Goal: Task Accomplishment & Management: Use online tool/utility

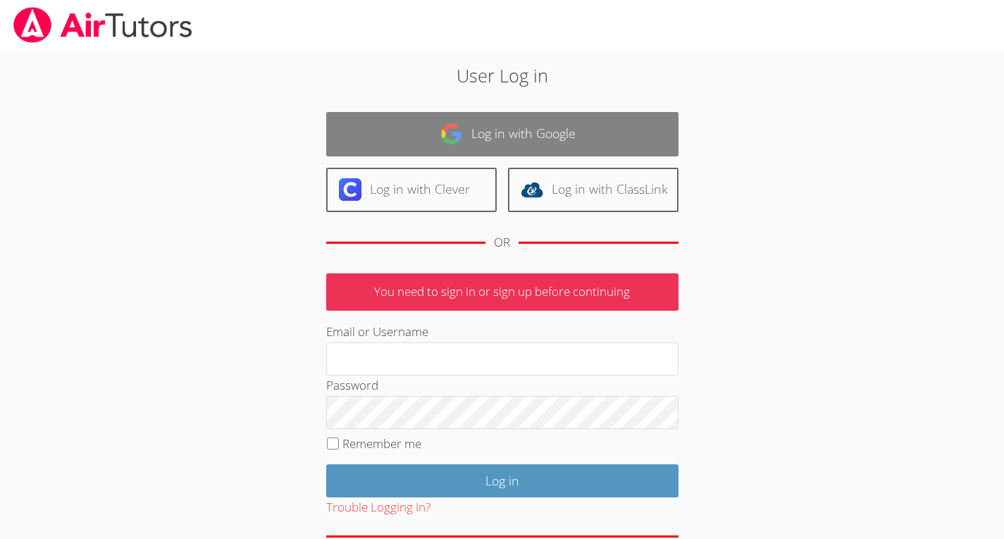
click at [508, 133] on link "Log in with Google" at bounding box center [502, 134] width 352 height 44
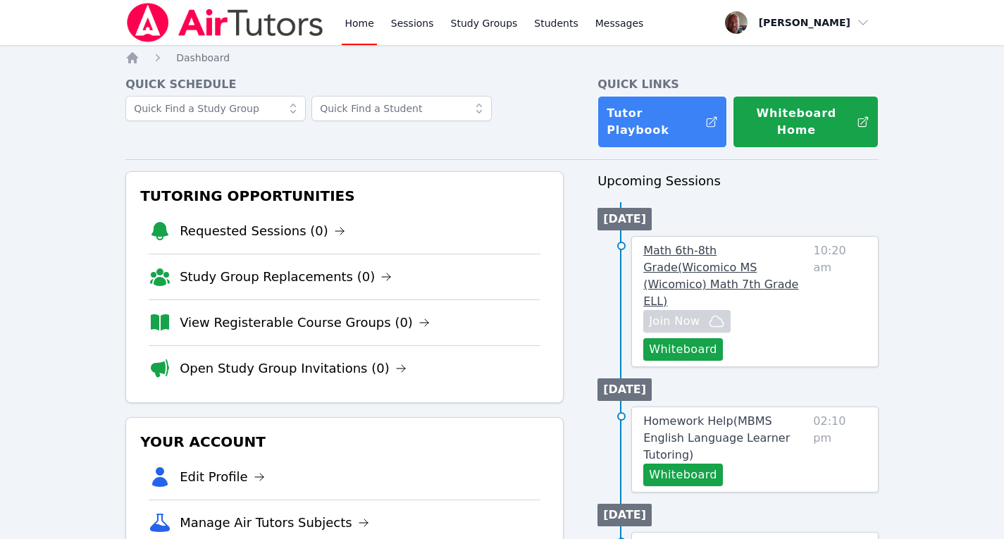
click at [742, 244] on span "Math 6th-8th Grade ( Wicomico MS (Wicomico) Math 7th Grade ELL )" at bounding box center [720, 276] width 155 height 64
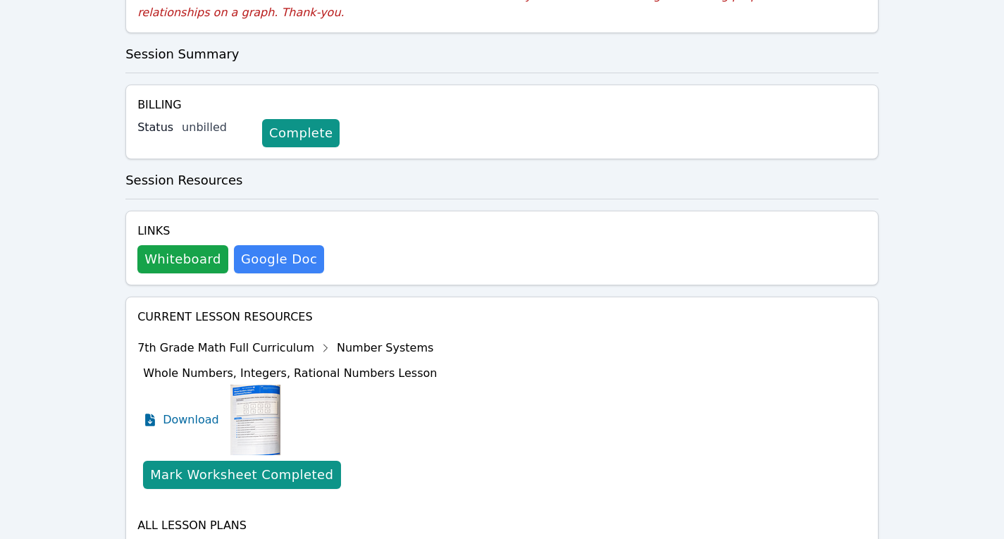
scroll to position [541, 0]
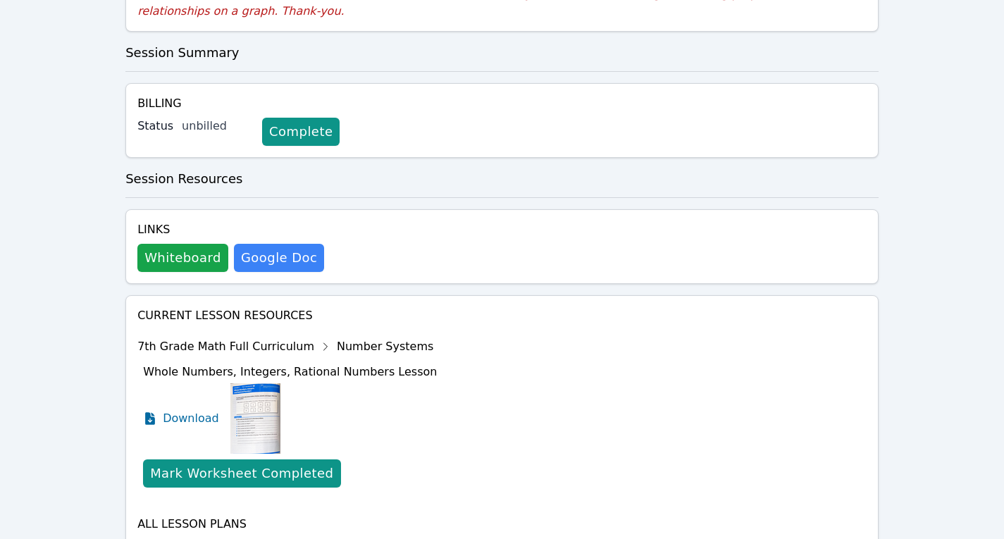
click at [363, 538] on div "Show Topics" at bounding box center [392, 549] width 90 height 14
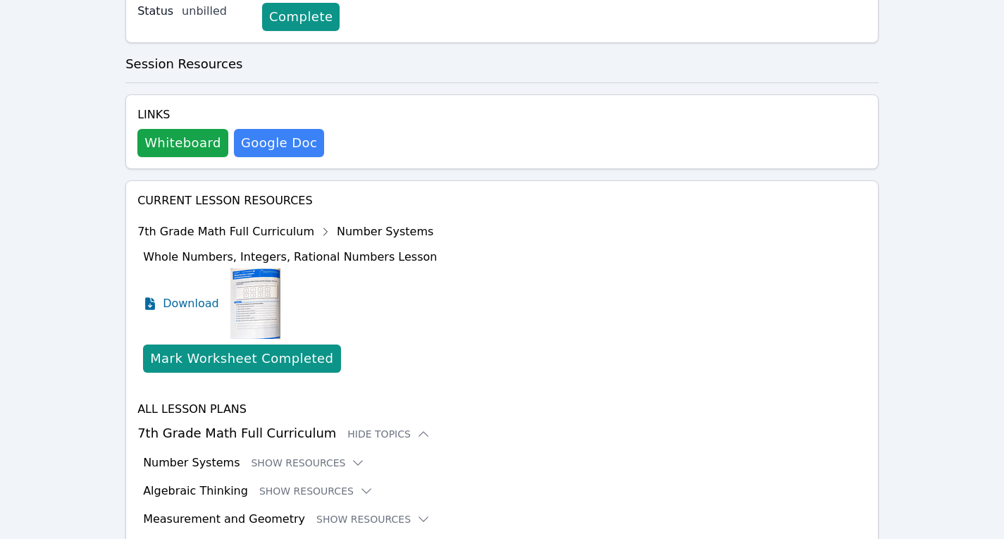
scroll to position [657, 0]
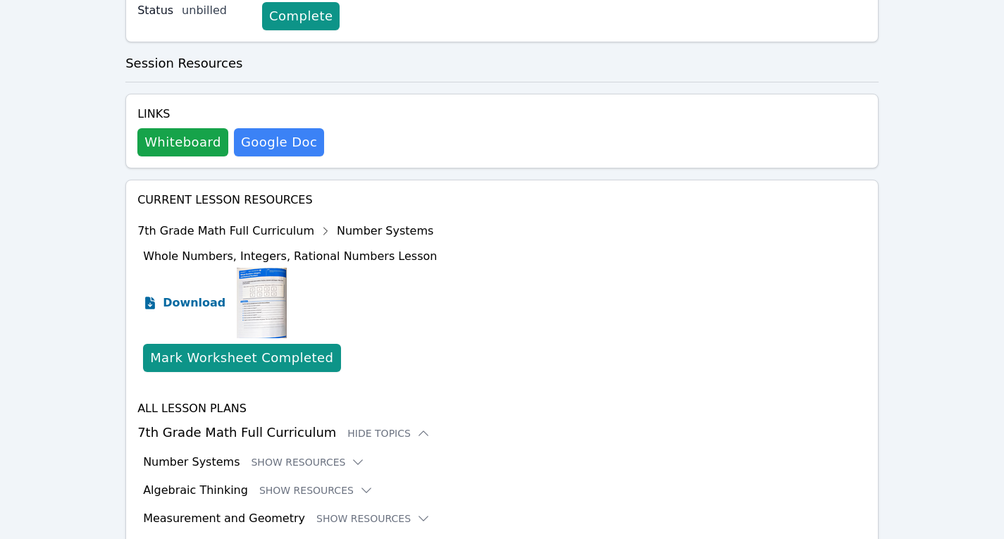
click at [187, 294] on span "Download" at bounding box center [194, 302] width 63 height 17
click at [378, 511] on button "Show Resources" at bounding box center [373, 518] width 114 height 14
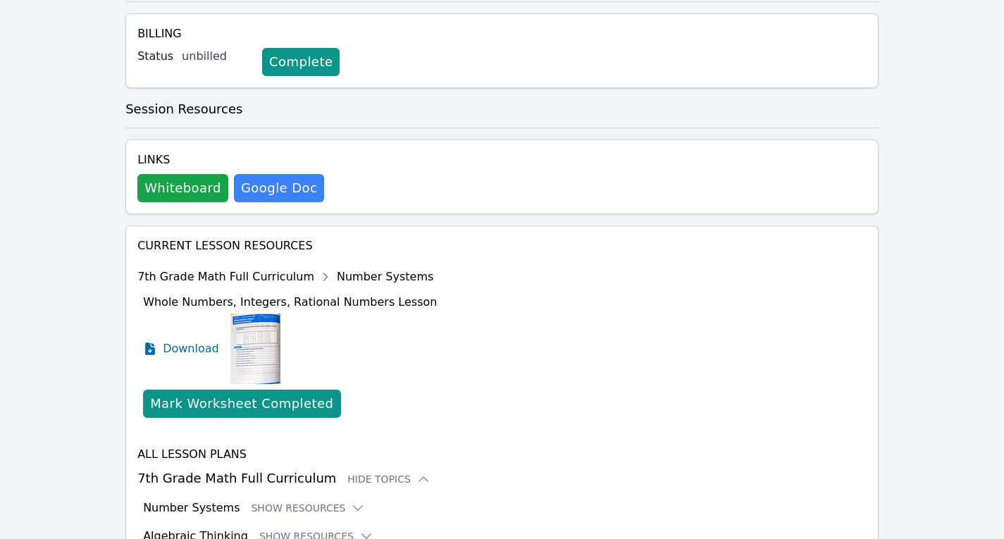
scroll to position [612, 0]
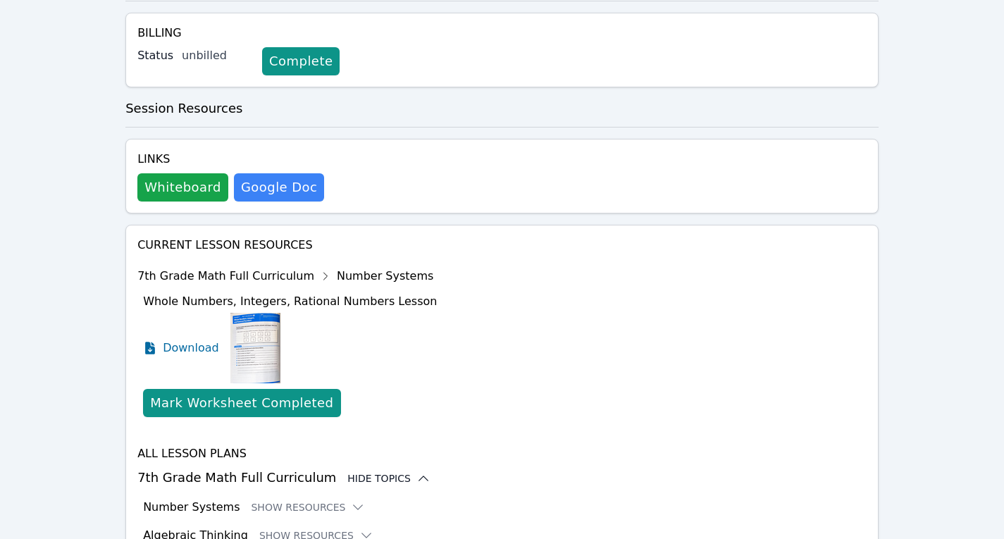
click at [373, 471] on div "Hide Topics" at bounding box center [388, 478] width 83 height 14
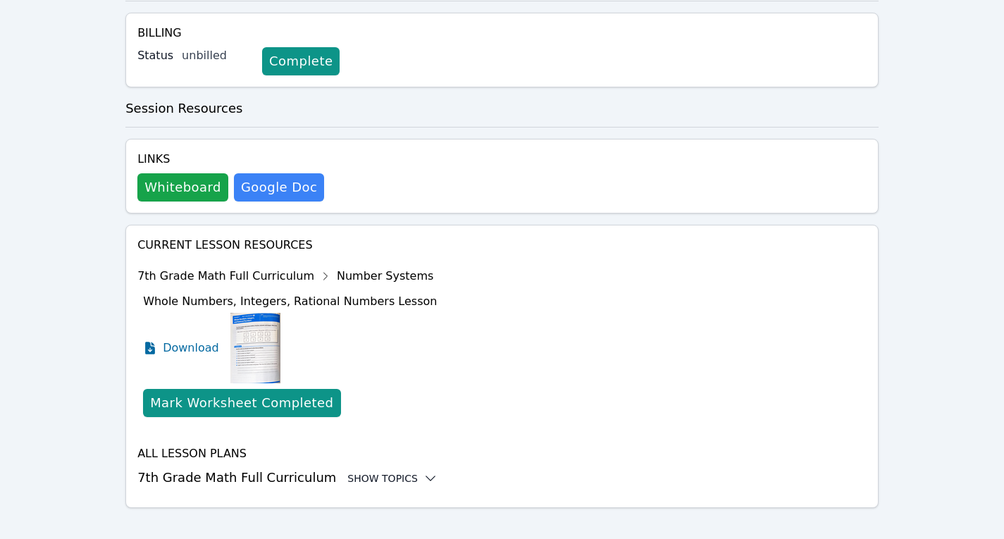
scroll to position [541, 0]
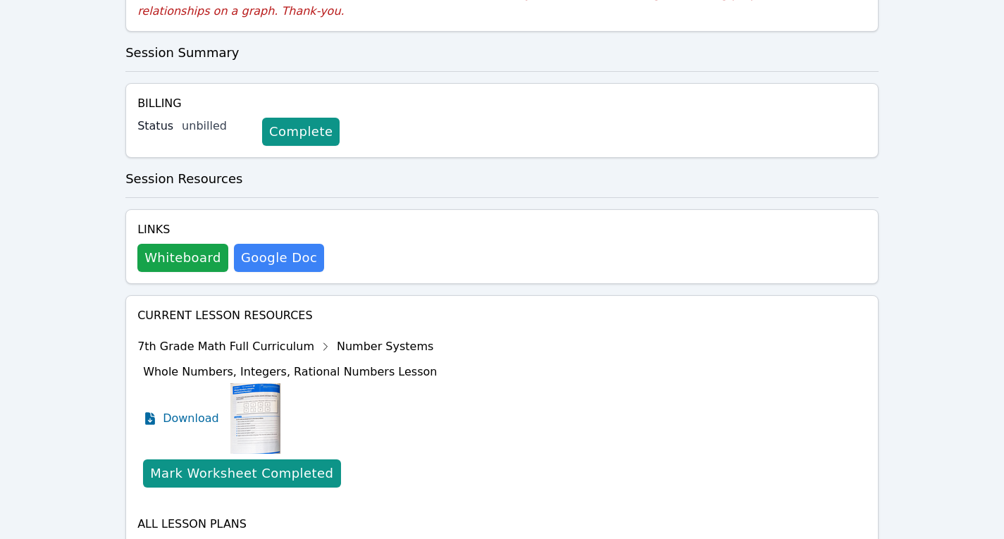
click at [358, 538] on div "Show Topics" at bounding box center [392, 549] width 90 height 14
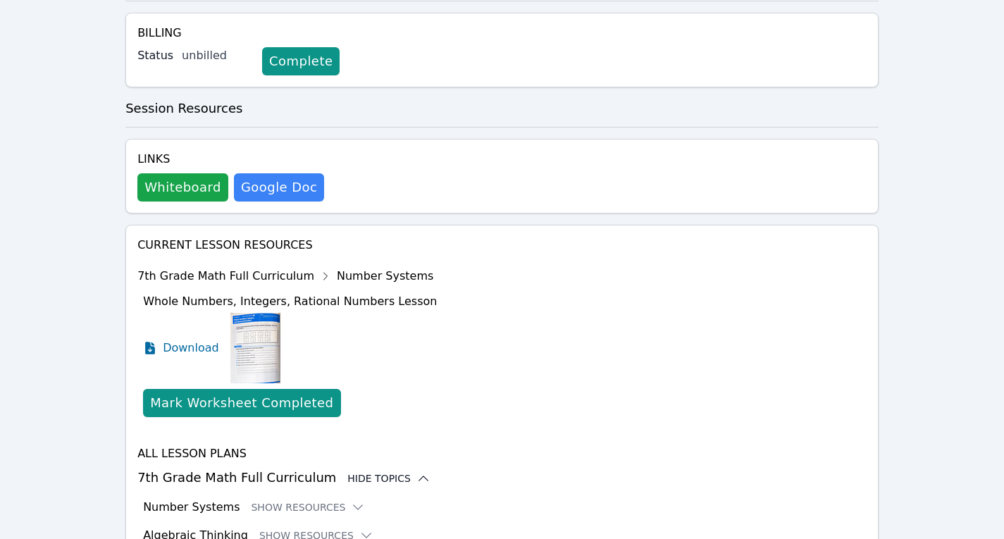
scroll to position [657, 0]
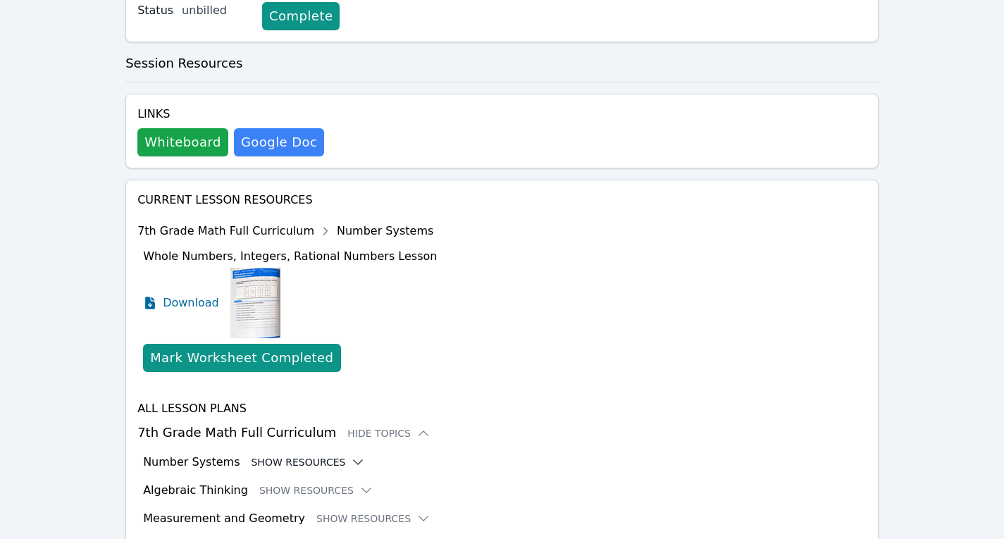
click at [351, 455] on icon at bounding box center [358, 462] width 14 height 14
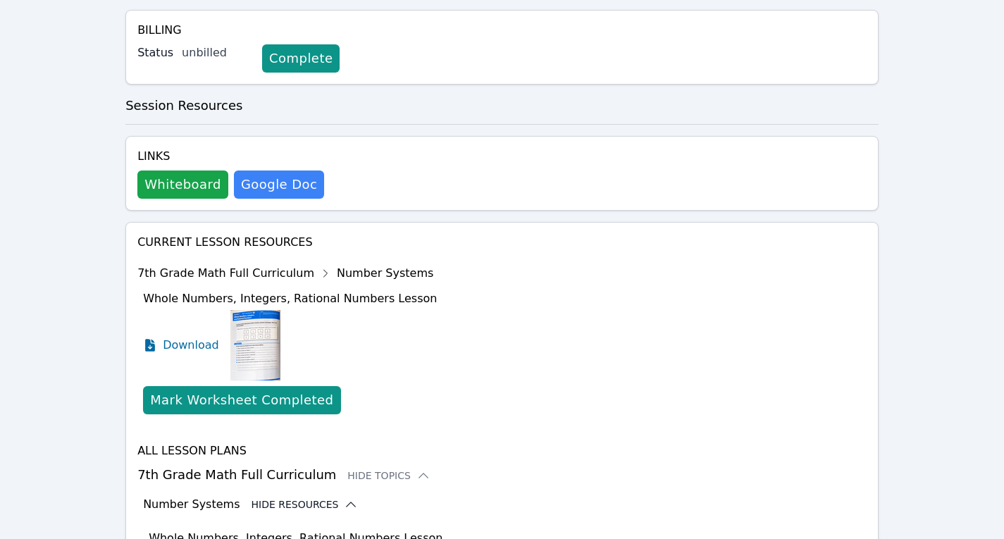
scroll to position [612, 0]
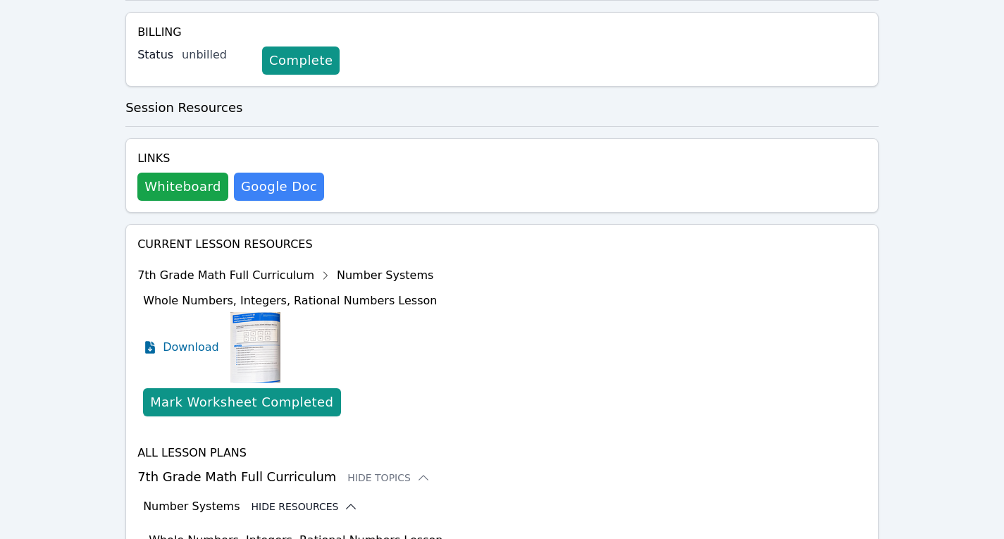
click at [314, 264] on icon at bounding box center [325, 275] width 23 height 23
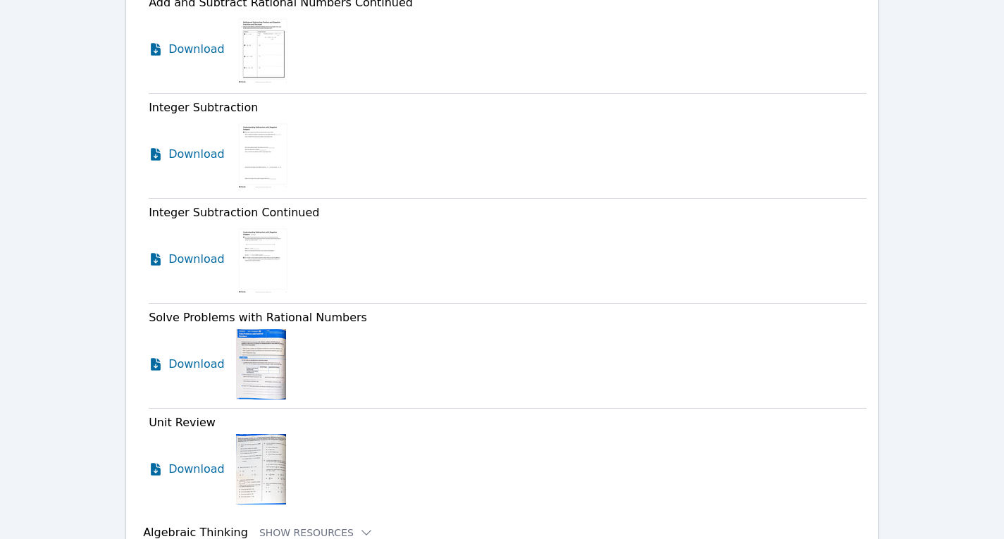
scroll to position [2347, 0]
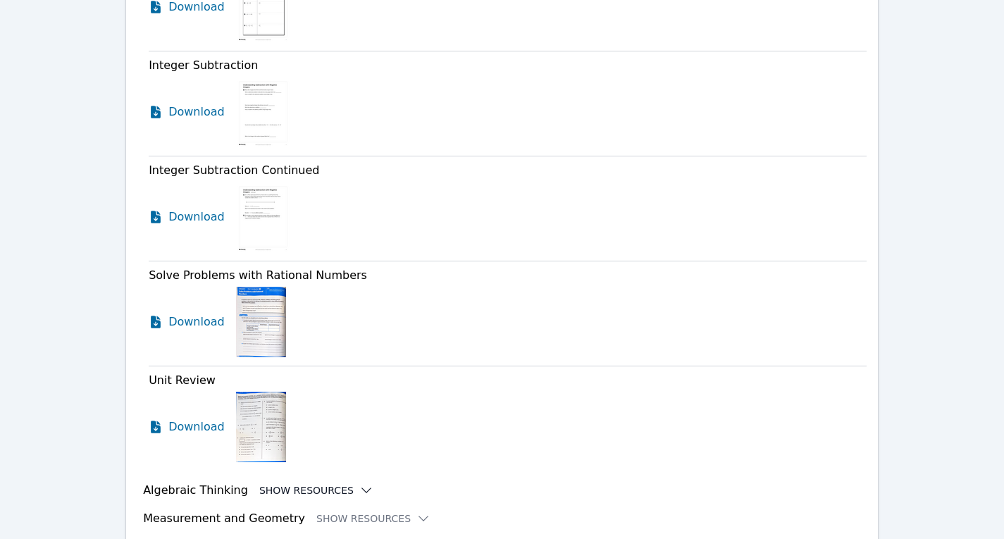
click at [359, 483] on icon at bounding box center [366, 490] width 14 height 14
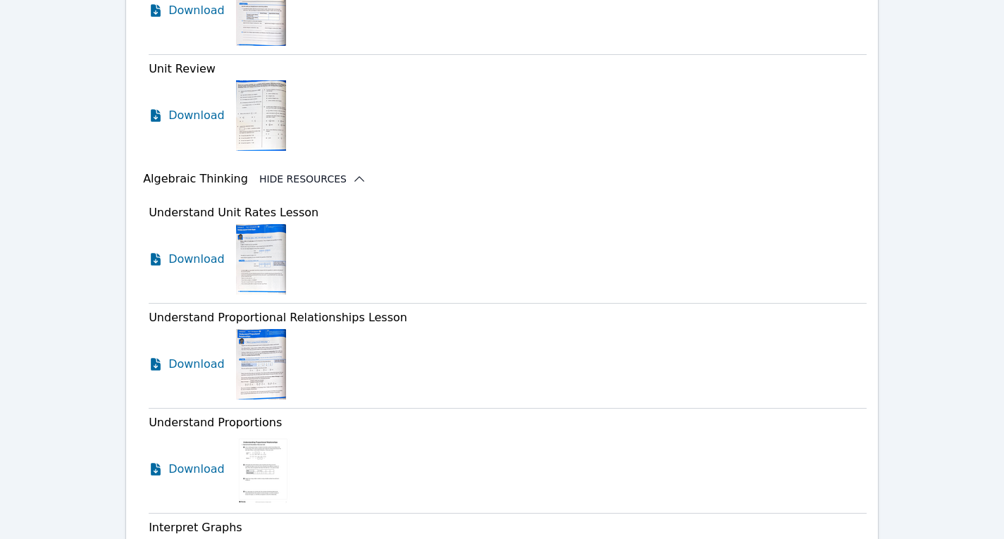
scroll to position [2658, 0]
click at [195, 356] on span "Download" at bounding box center [199, 364] width 63 height 17
click at [199, 461] on span "Download" at bounding box center [199, 469] width 63 height 17
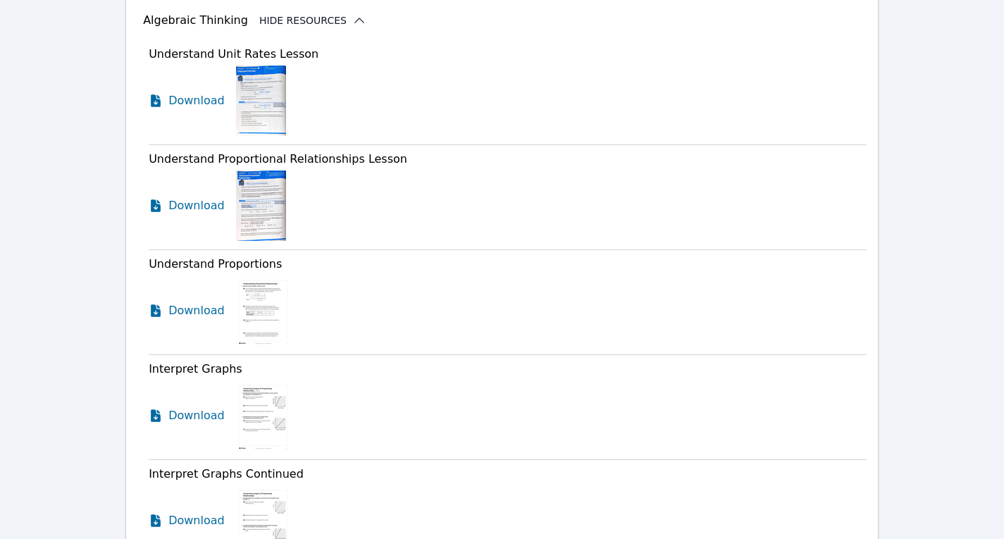
scroll to position [2825, 0]
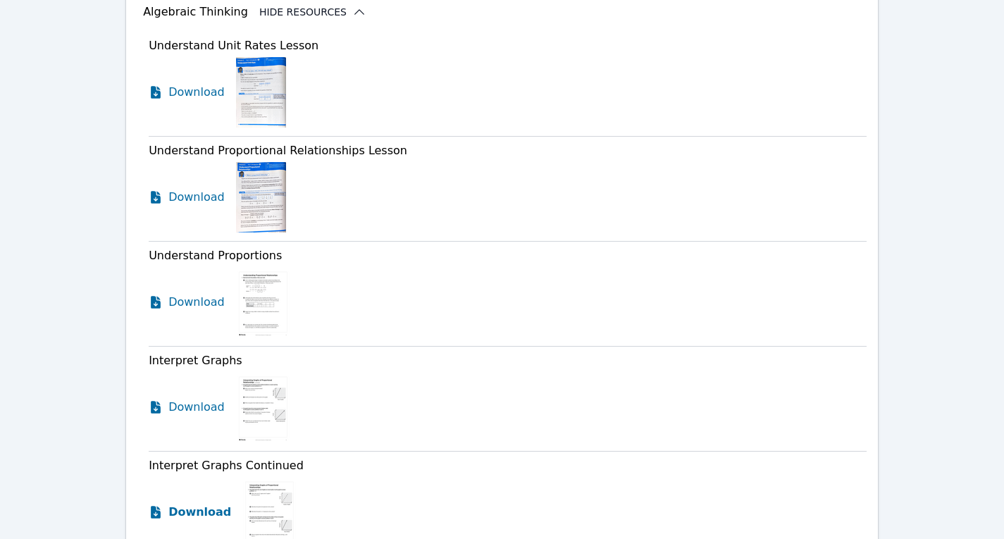
click at [201, 504] on span "Download" at bounding box center [199, 512] width 63 height 17
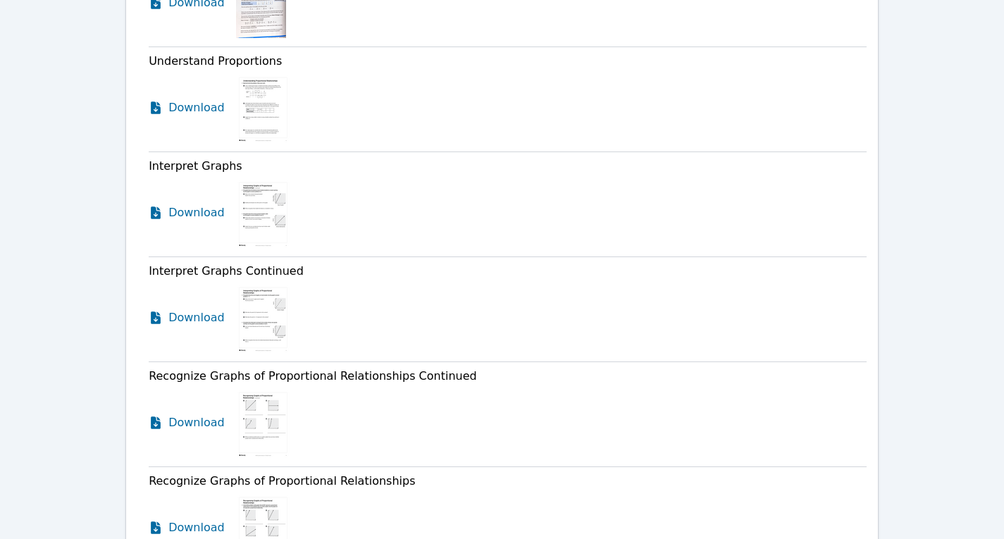
scroll to position [3072, 0]
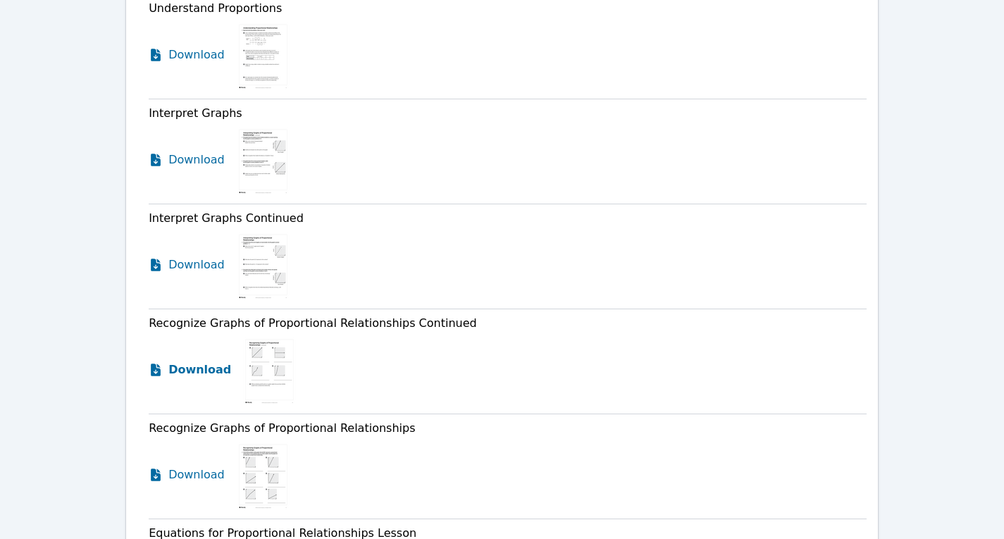
click at [193, 361] on span "Download" at bounding box center [199, 369] width 63 height 17
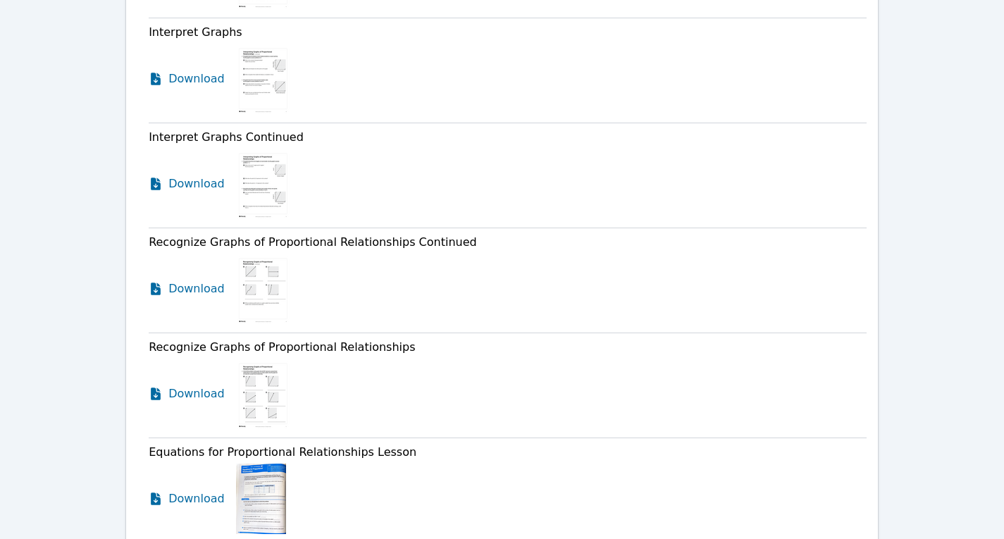
scroll to position [3154, 0]
click at [189, 280] on span "Download" at bounding box center [199, 288] width 63 height 17
click at [201, 280] on span "Download" at bounding box center [199, 288] width 63 height 17
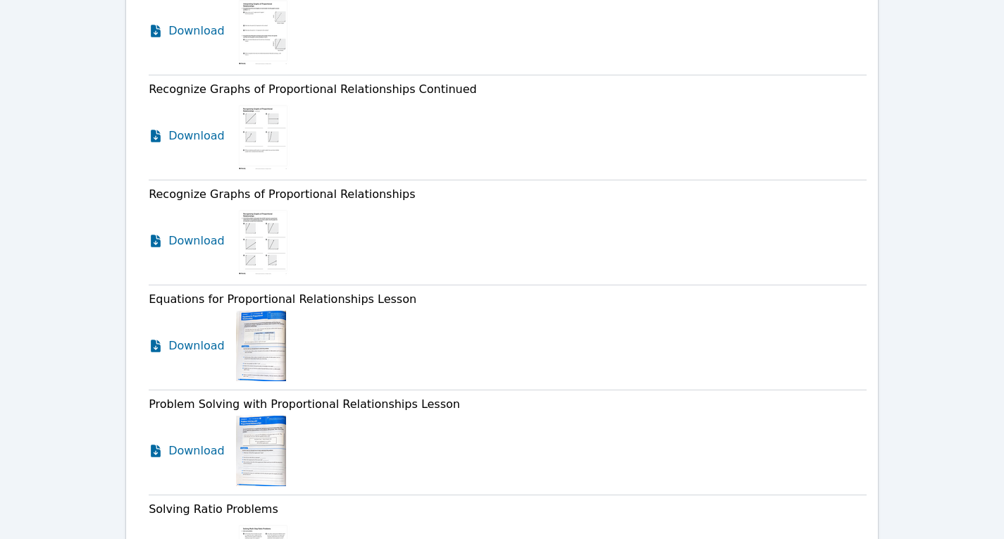
scroll to position [3307, 0]
click at [190, 337] on span "Download" at bounding box center [199, 345] width 63 height 17
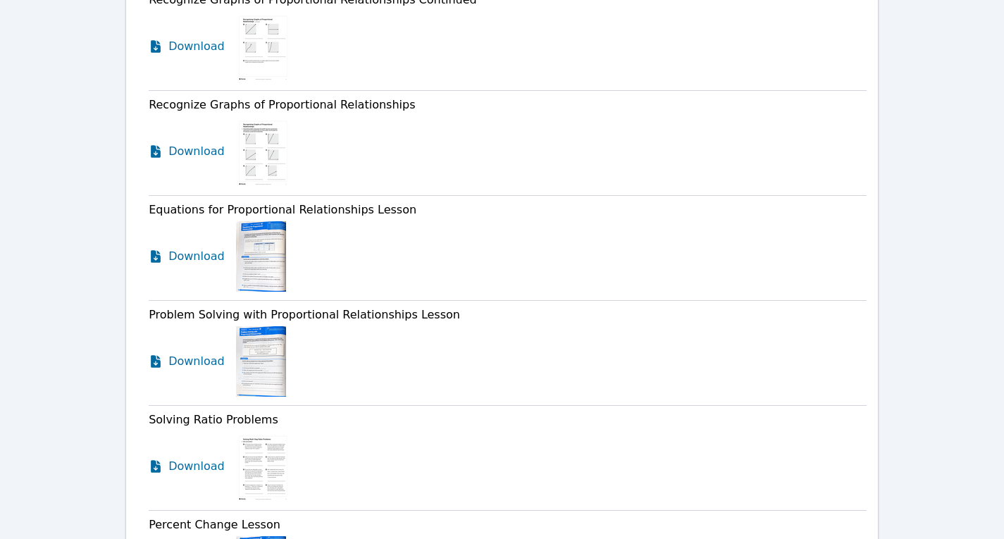
scroll to position [3397, 0]
click at [189, 352] on span "Download" at bounding box center [199, 360] width 63 height 17
click at [204, 247] on span "Download" at bounding box center [199, 255] width 63 height 17
click at [194, 457] on span "Download" at bounding box center [199, 465] width 63 height 17
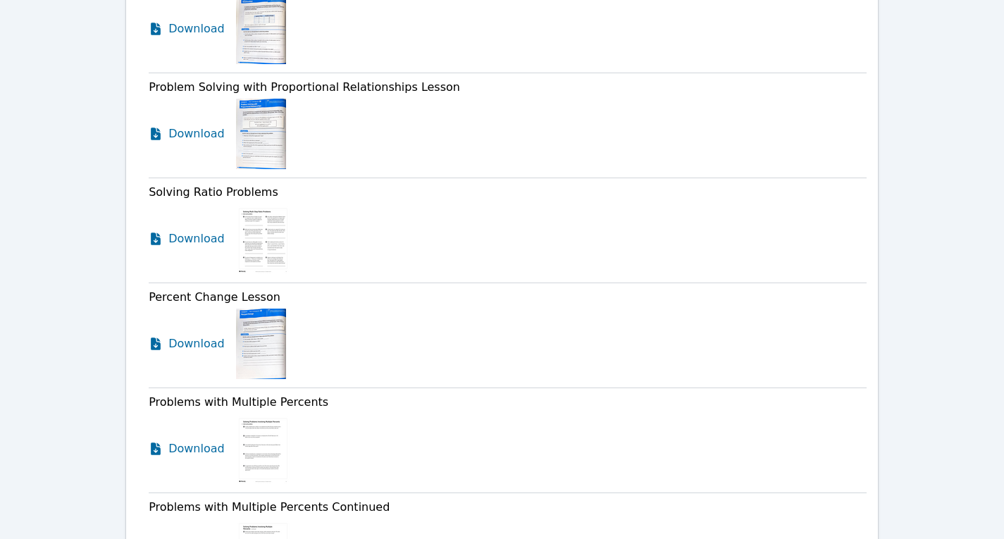
scroll to position [3626, 0]
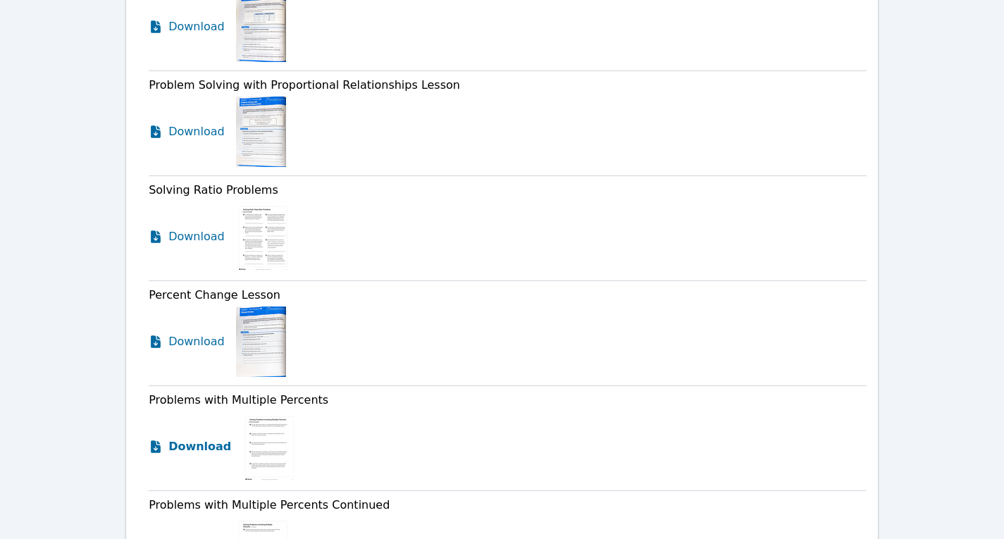
click at [207, 438] on span "Download" at bounding box center [199, 446] width 63 height 17
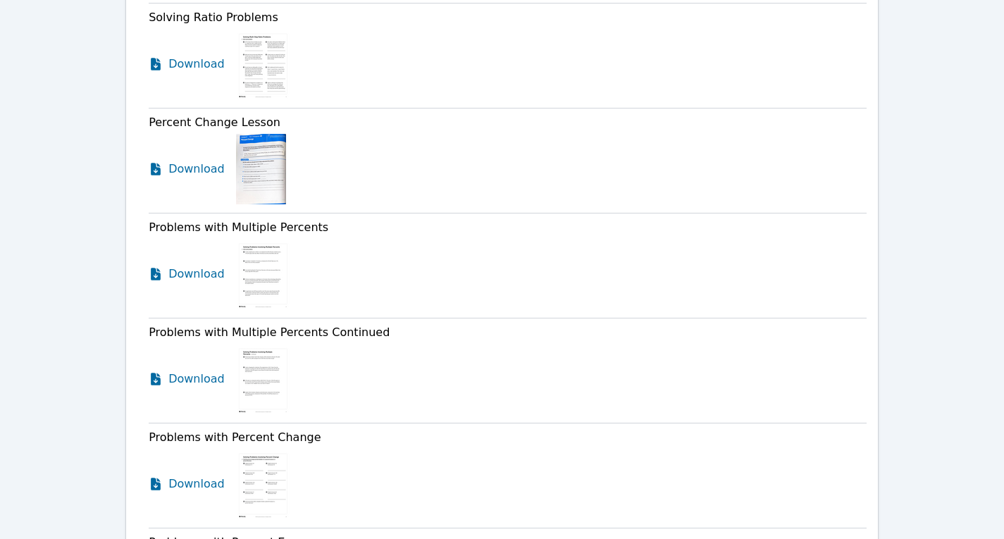
scroll to position [3807, 0]
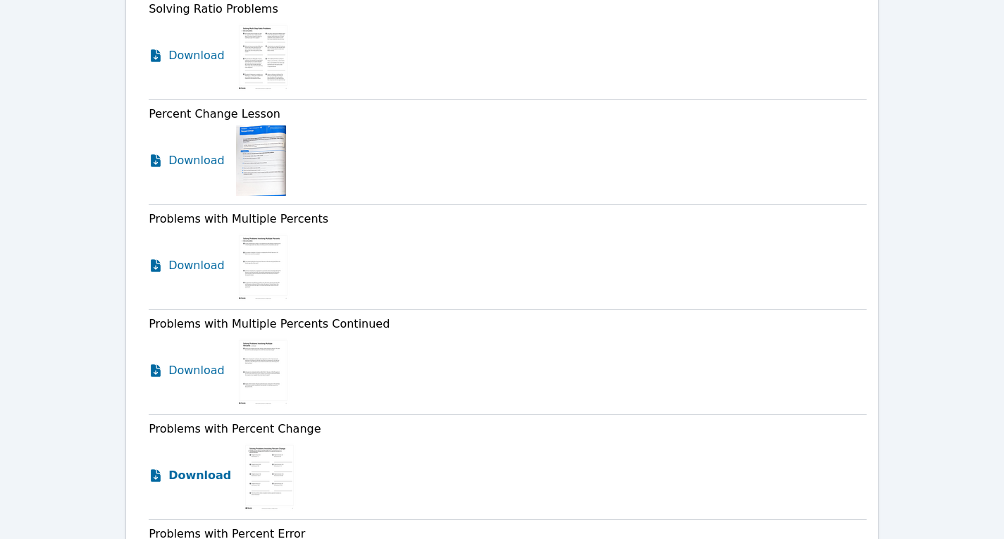
click at [190, 467] on span "Download" at bounding box center [199, 475] width 63 height 17
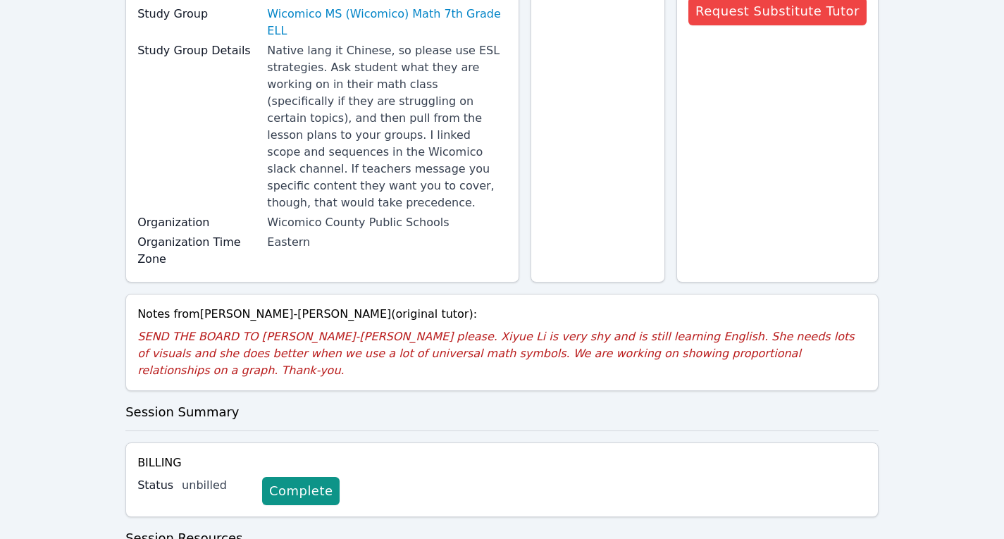
scroll to position [0, 0]
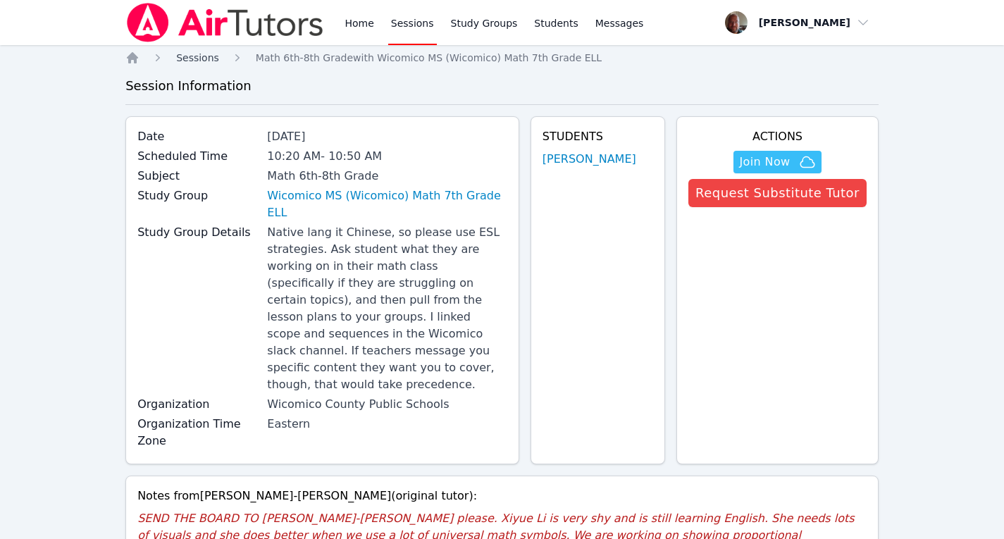
click at [197, 56] on span "Sessions" at bounding box center [197, 57] width 43 height 11
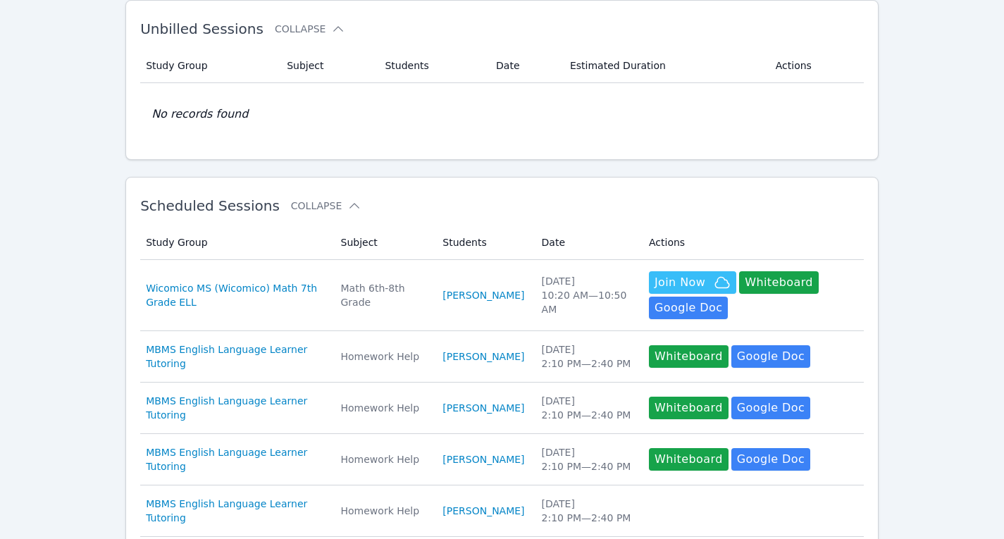
scroll to position [109, 0]
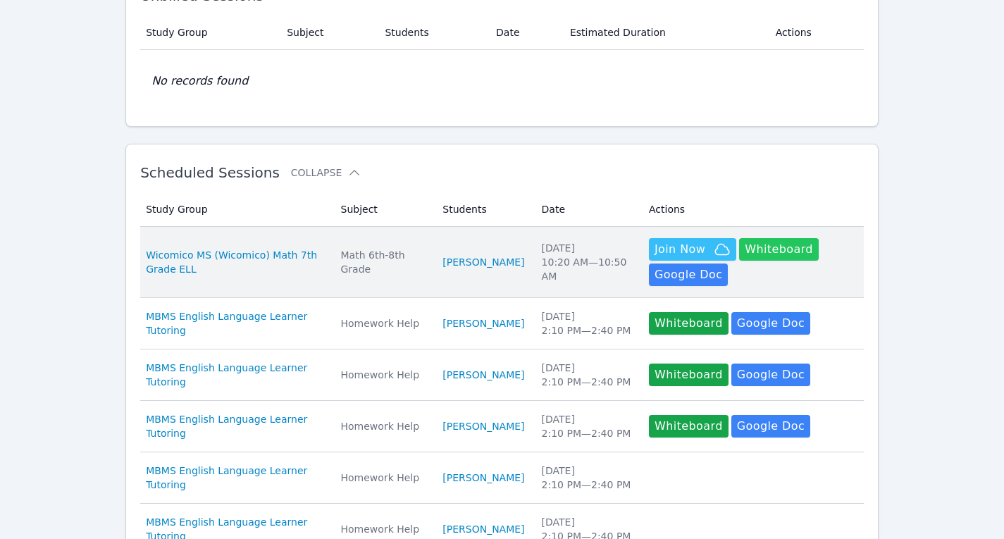
click at [772, 253] on button "Whiteboard" at bounding box center [779, 249] width 80 height 23
click at [768, 245] on button "Whiteboard" at bounding box center [779, 249] width 80 height 23
click at [213, 256] on span "Wicomico MS (Wicomico) Math 7th Grade ELL" at bounding box center [235, 262] width 178 height 28
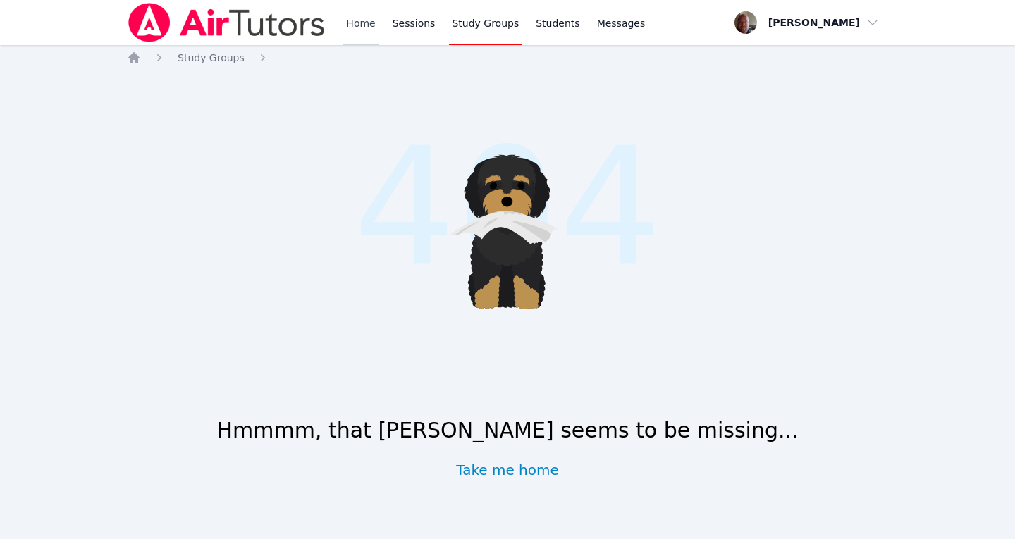
click at [357, 26] on link "Home" at bounding box center [360, 22] width 35 height 45
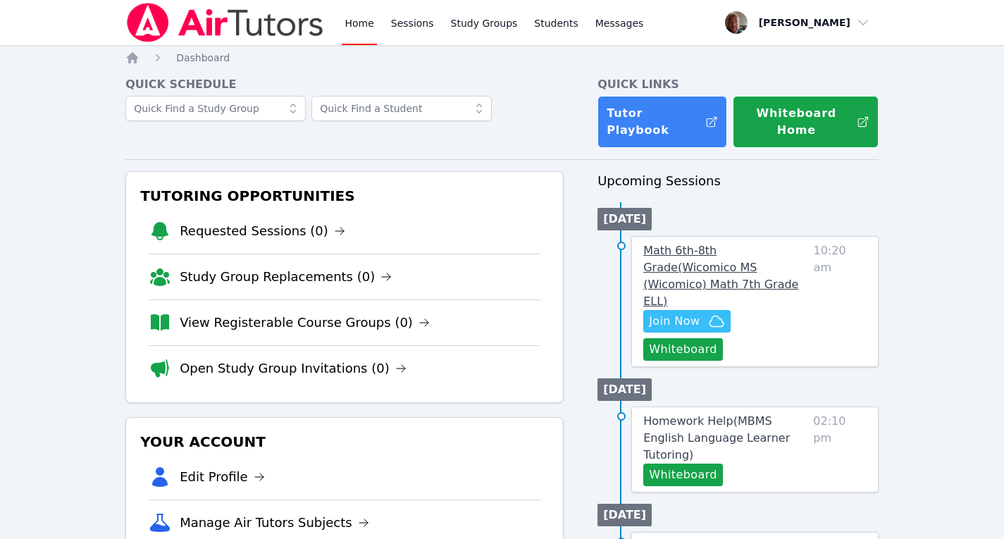
click at [693, 244] on span "Math 6th-8th Grade ( Wicomico MS (Wicomico) Math 7th Grade ELL )" at bounding box center [720, 276] width 155 height 64
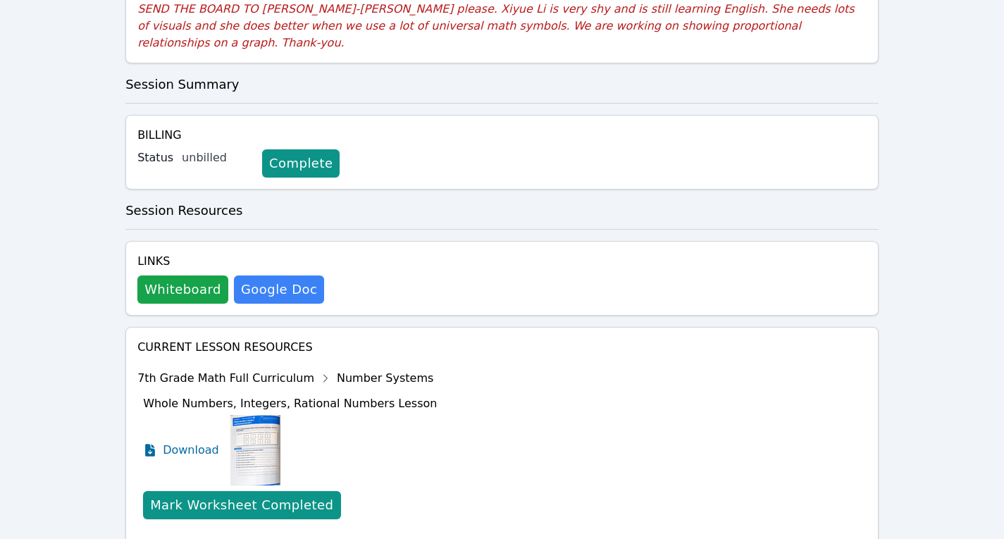
scroll to position [541, 0]
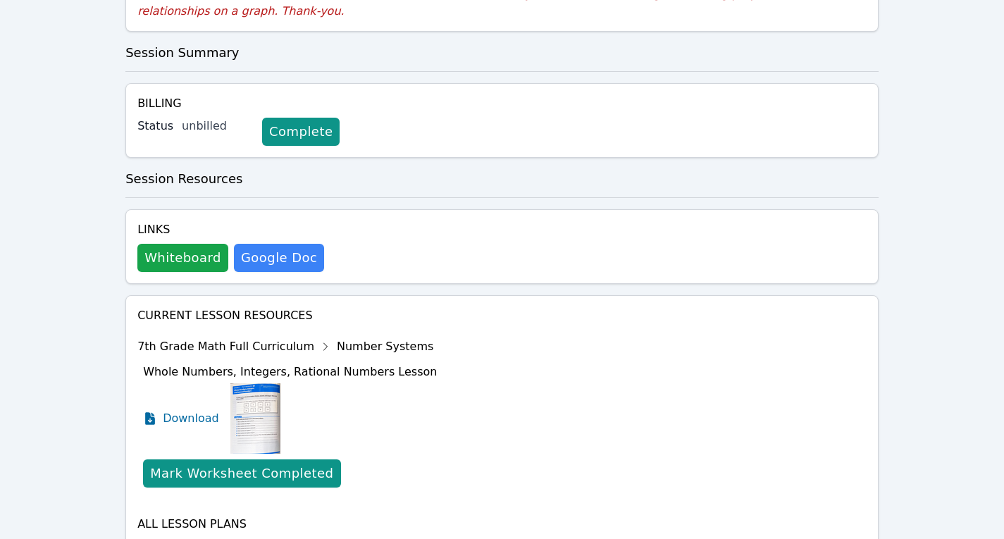
drag, startPoint x: 354, startPoint y: 463, endPoint x: 290, endPoint y: 467, distance: 64.3
click at [290, 538] on h3 "7th Grade Math Full Curriculum Show Topics" at bounding box center [501, 548] width 729 height 20
click at [423, 538] on icon at bounding box center [430, 549] width 14 height 14
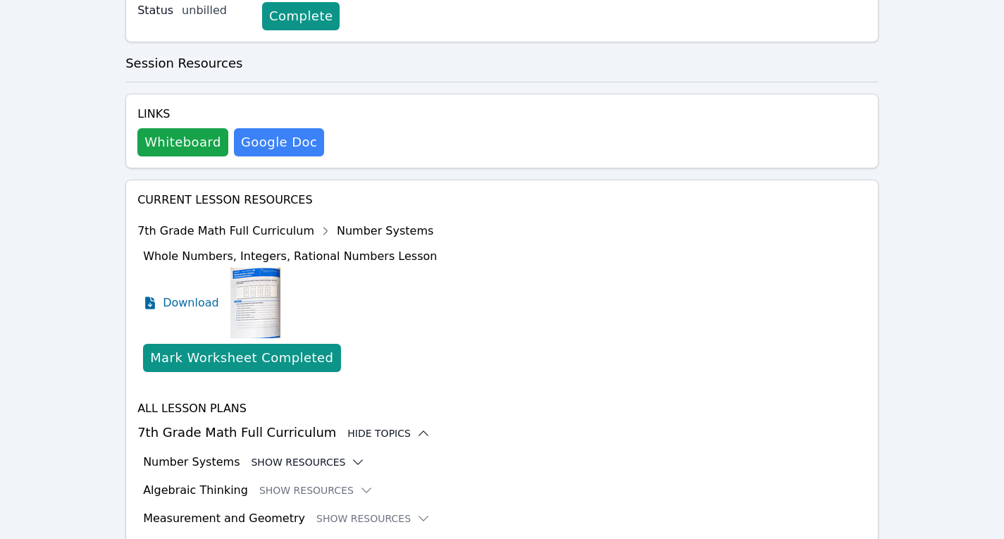
click at [351, 455] on icon at bounding box center [358, 462] width 14 height 14
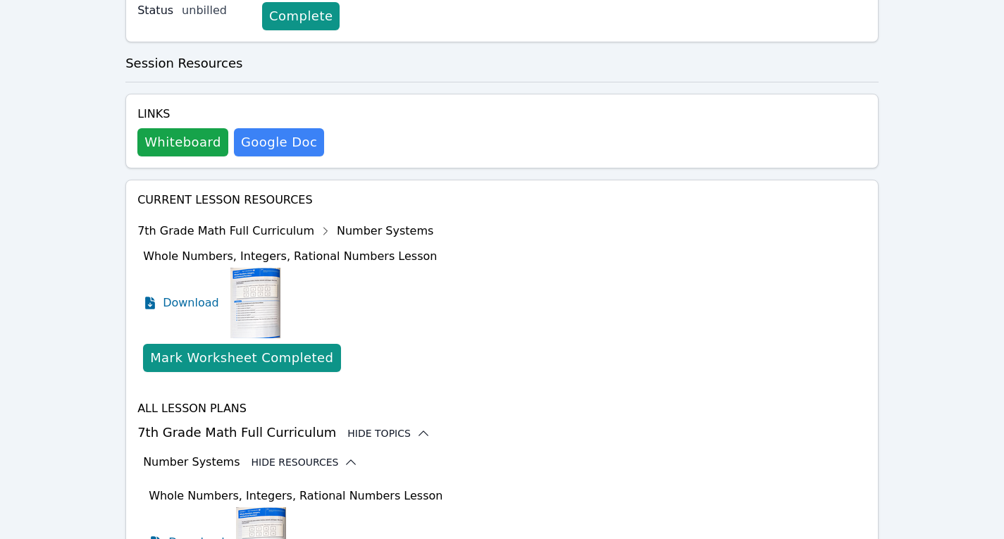
click at [337, 454] on div "Number Systems Hide Resources" at bounding box center [505, 462] width 724 height 17
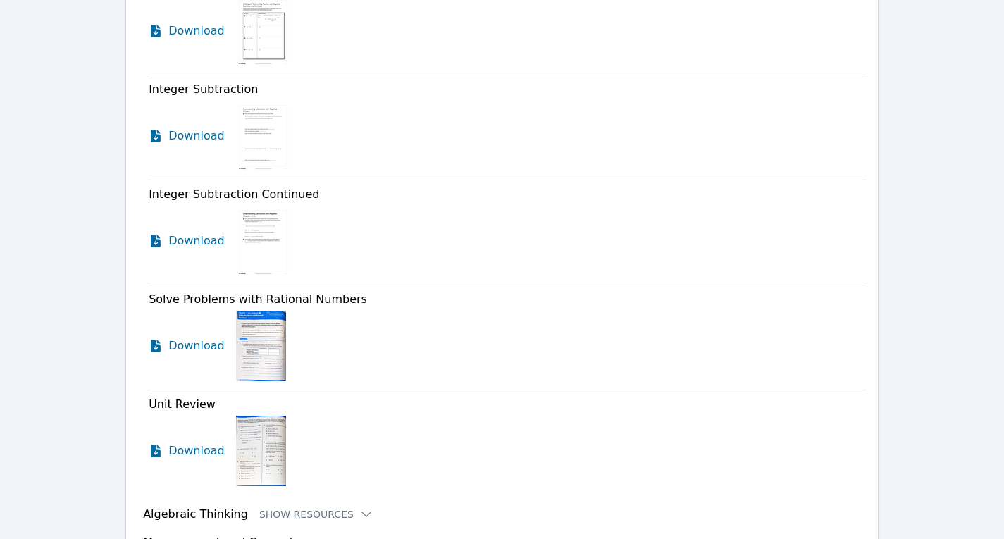
scroll to position [2347, 0]
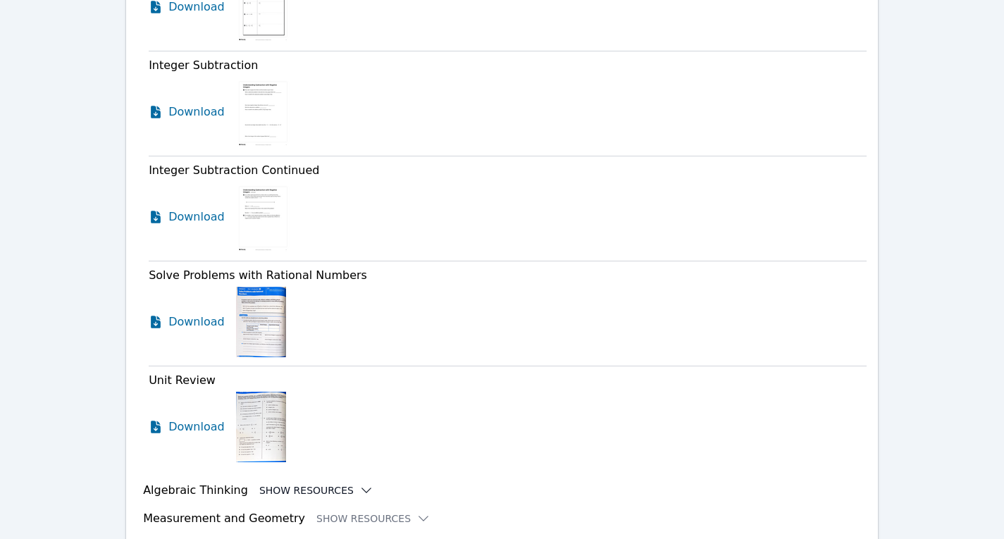
click at [359, 483] on icon at bounding box center [366, 490] width 14 height 14
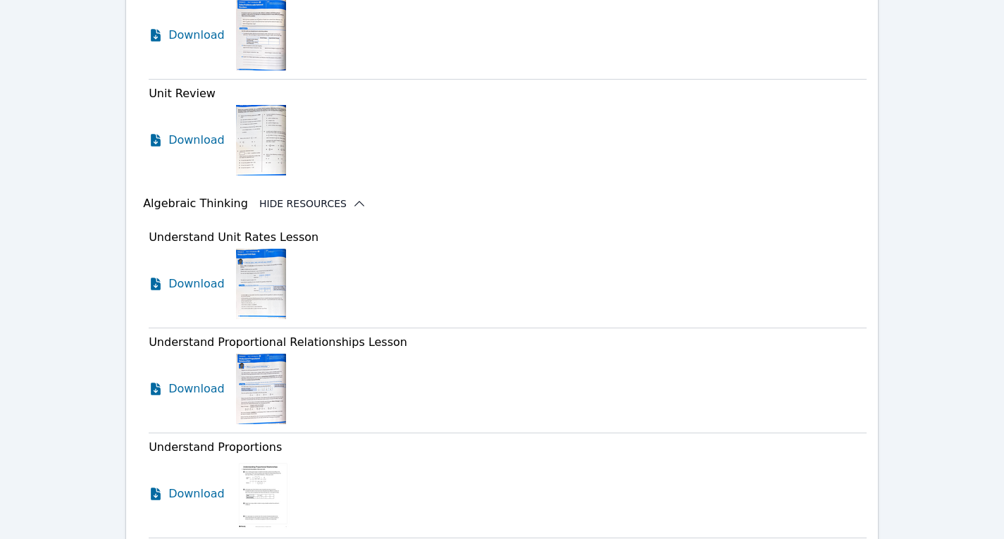
scroll to position [2634, 0]
click at [203, 275] on span "Download" at bounding box center [199, 283] width 63 height 17
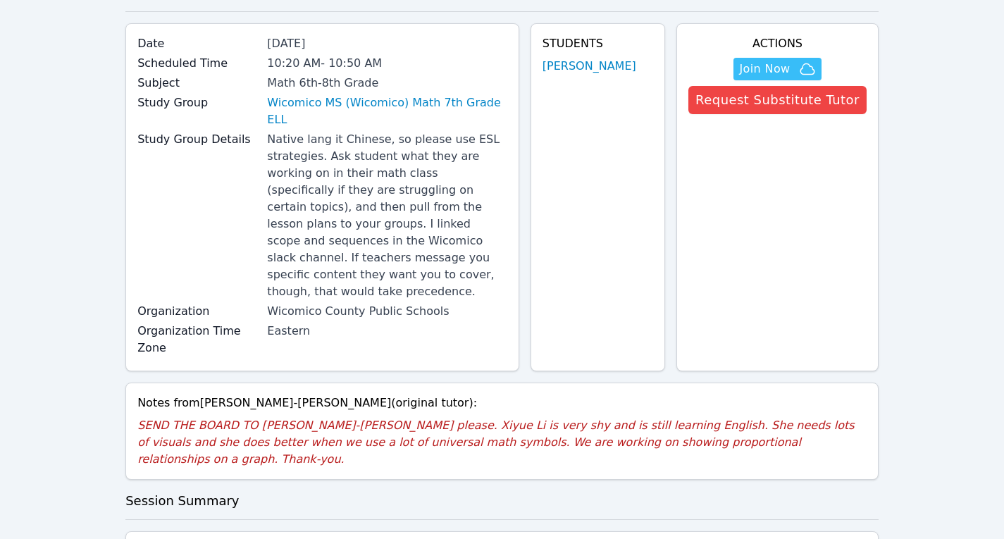
scroll to position [0, 0]
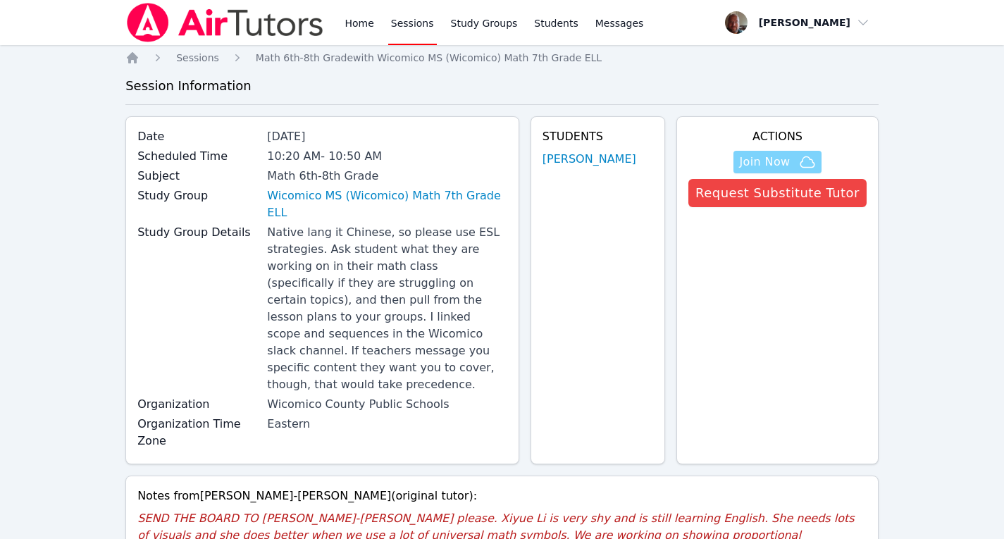
click at [779, 159] on span "Join Now" at bounding box center [764, 162] width 51 height 17
drag, startPoint x: 563, startPoint y: 162, endPoint x: 613, endPoint y: 160, distance: 50.1
click at [613, 160] on div "Students Xiyue Li" at bounding box center [598, 290] width 135 height 348
copy link "[PERSON_NAME]"
click at [811, 311] on div "Actions Hidden Join Now Request Substitute Tutor" at bounding box center [777, 290] width 202 height 348
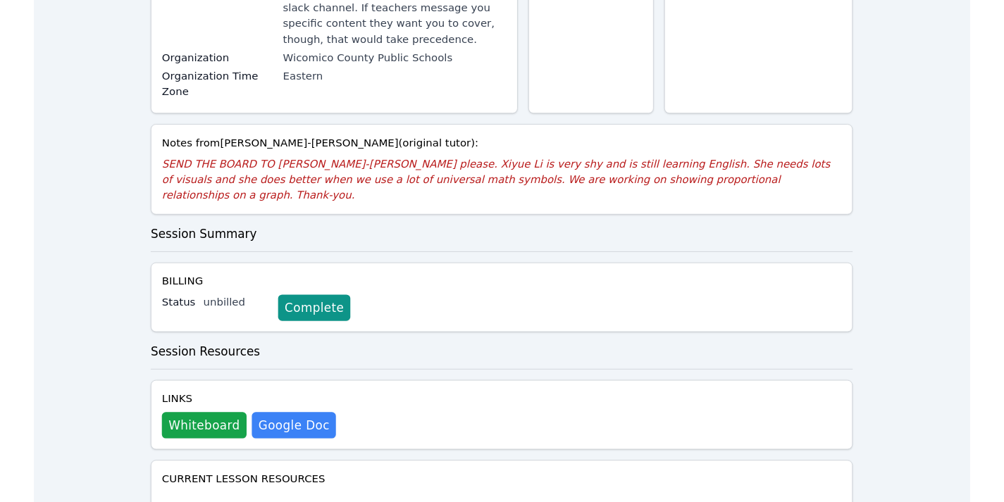
scroll to position [343, 0]
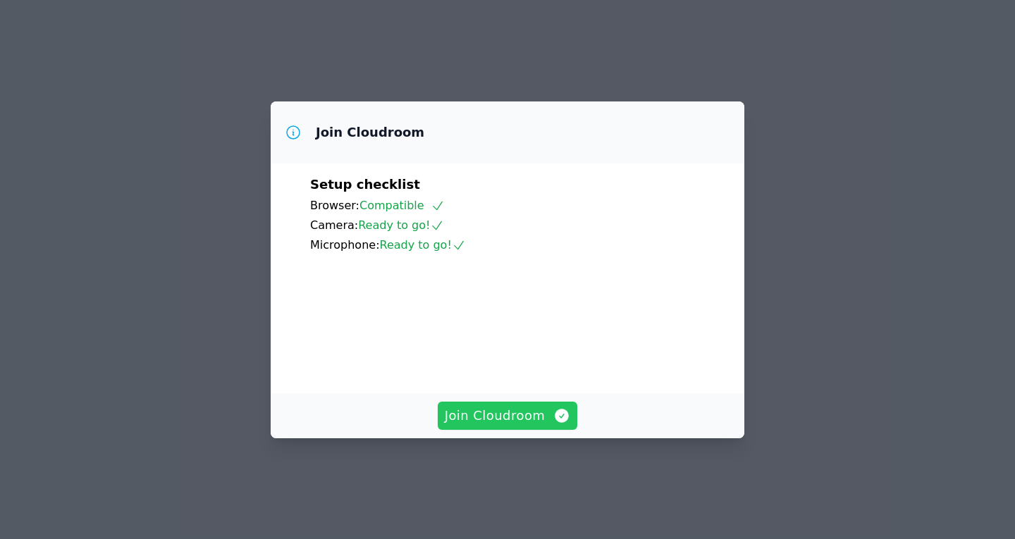
click at [533, 426] on span "Join Cloudroom" at bounding box center [508, 416] width 126 height 20
click at [511, 426] on span "Join Cloudroom" at bounding box center [508, 416] width 126 height 20
click at [523, 426] on span "Join Cloudroom" at bounding box center [508, 416] width 126 height 20
click at [517, 426] on span "Join Cloudroom" at bounding box center [508, 416] width 126 height 20
click at [504, 426] on span "Join Cloudroom" at bounding box center [508, 416] width 126 height 20
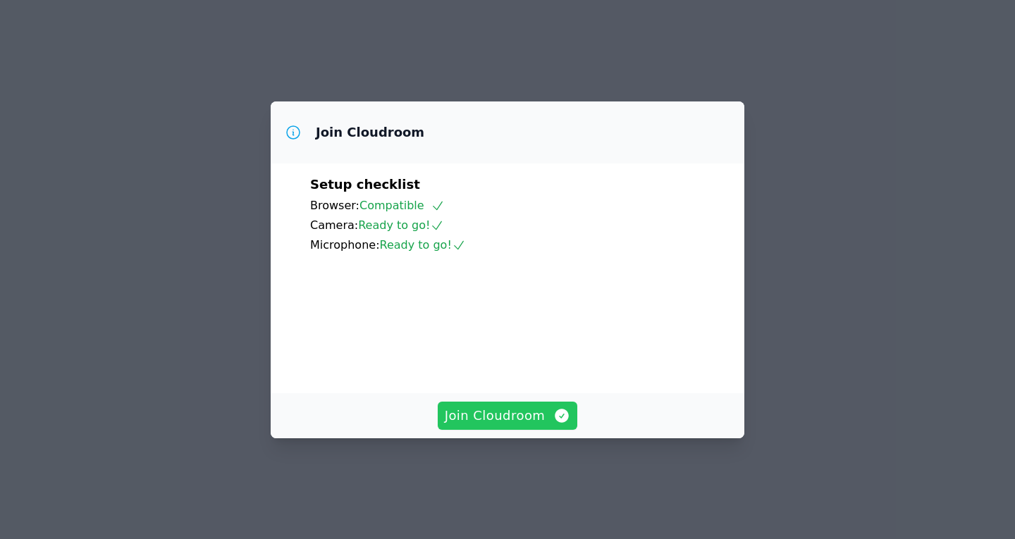
click at [525, 426] on span "Join Cloudroom" at bounding box center [508, 416] width 126 height 20
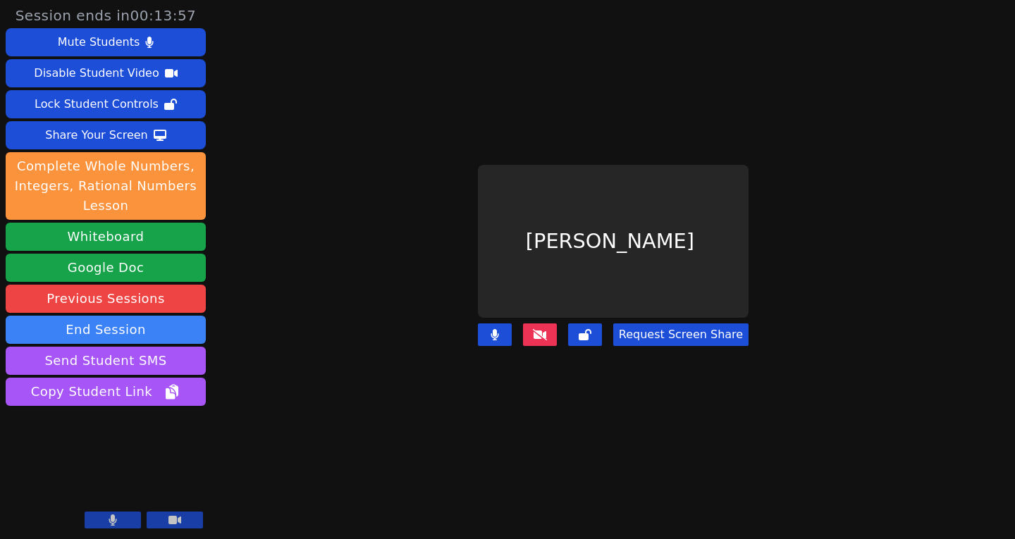
click at [542, 331] on button at bounding box center [540, 334] width 34 height 23
click at [542, 329] on icon at bounding box center [540, 334] width 14 height 11
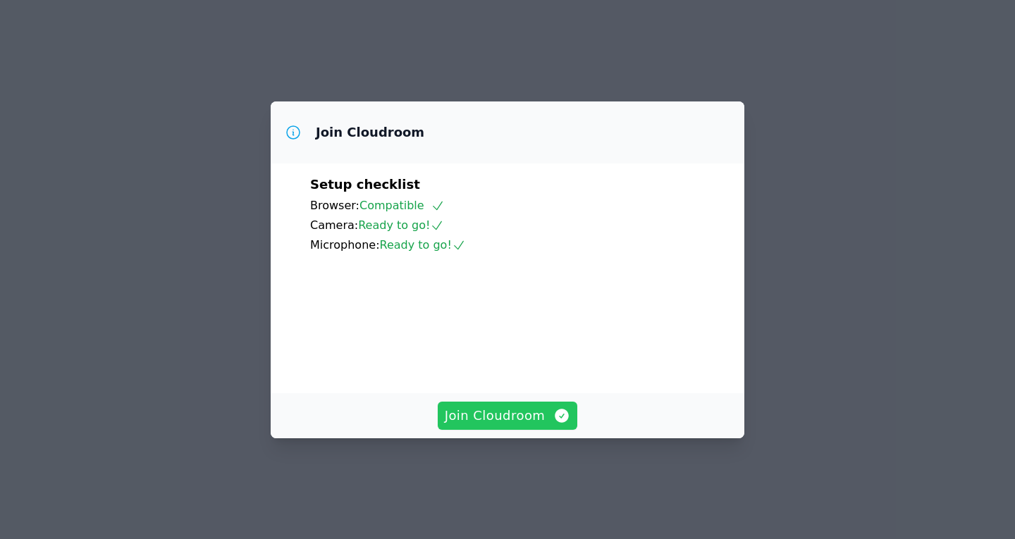
click at [525, 426] on span "Join Cloudroom" at bounding box center [508, 416] width 126 height 20
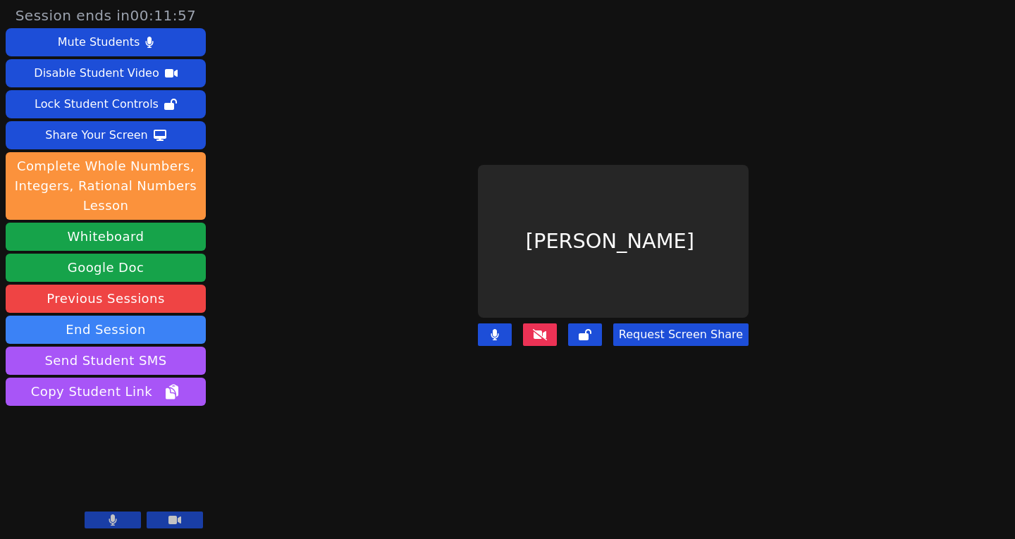
click at [736, 428] on main "Xiyue Li Request Screen Share" at bounding box center [613, 269] width 448 height 539
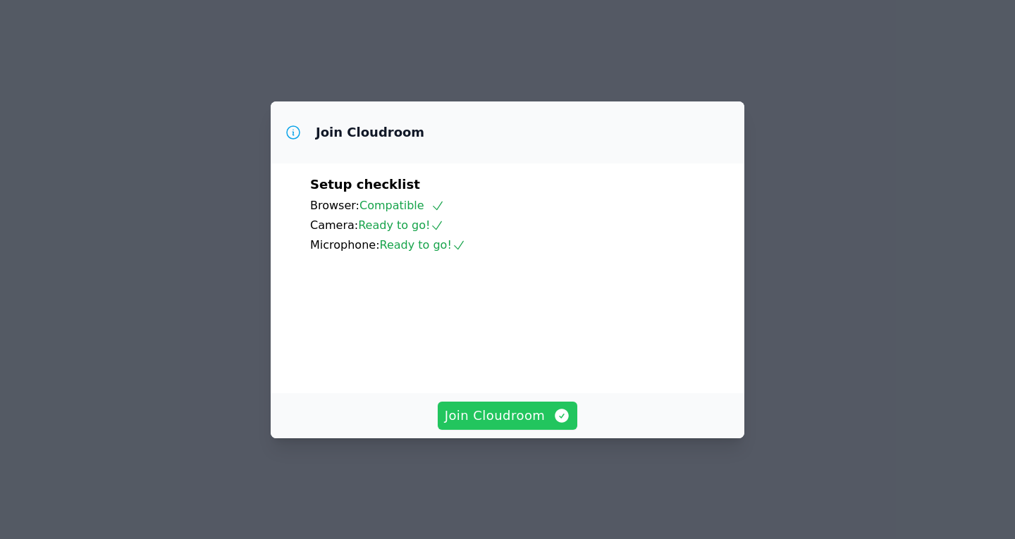
click at [528, 426] on span "Join Cloudroom" at bounding box center [508, 416] width 126 height 20
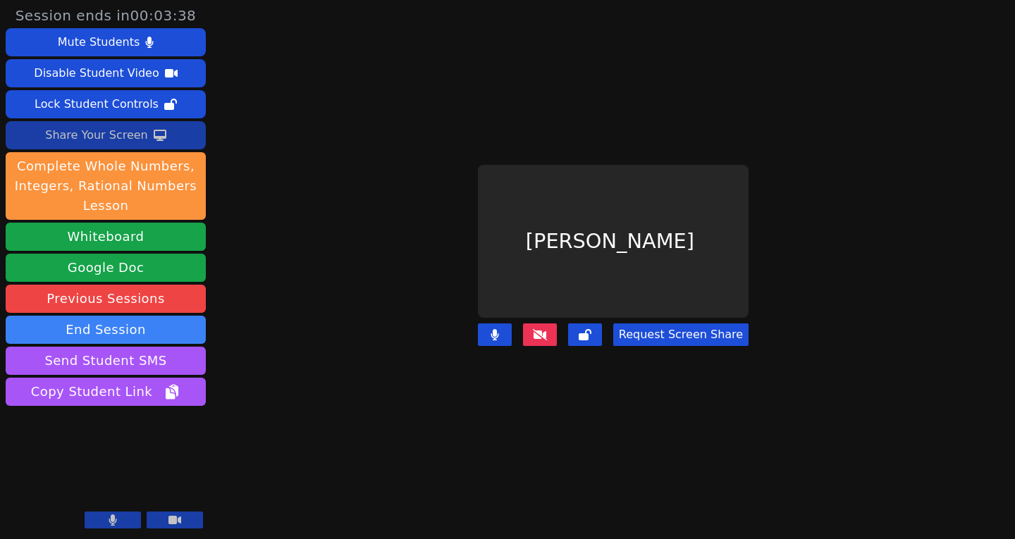
click at [111, 139] on div "Share Your Screen" at bounding box center [96, 135] width 103 height 23
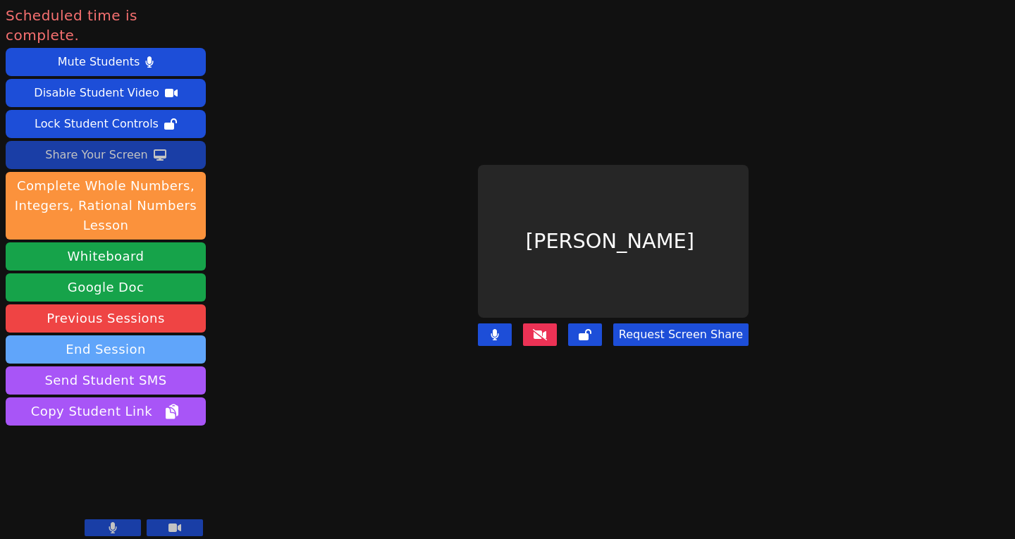
click at [118, 336] on button "End Session" at bounding box center [106, 349] width 200 height 28
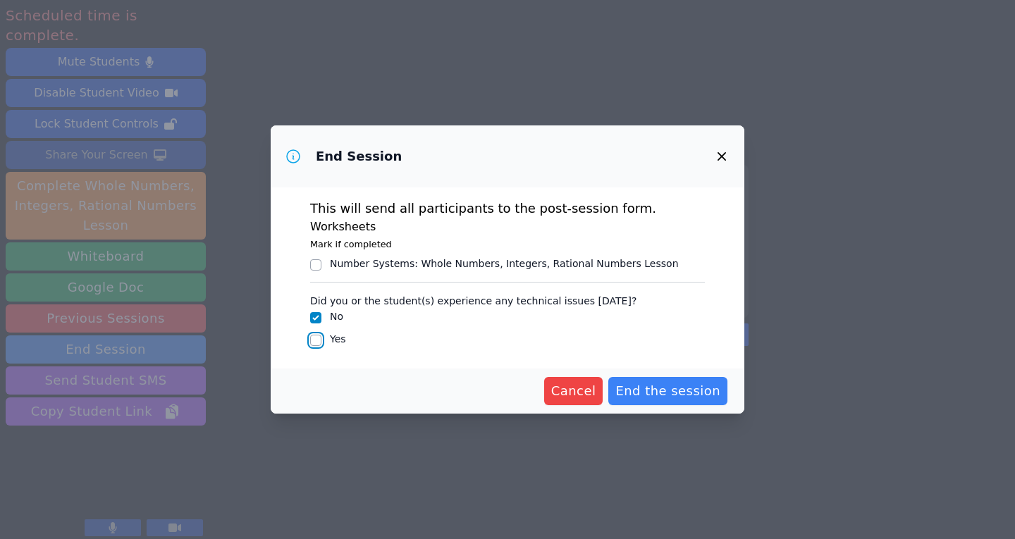
click at [315, 344] on input "Yes" at bounding box center [315, 340] width 11 height 11
checkbox input "true"
checkbox input "false"
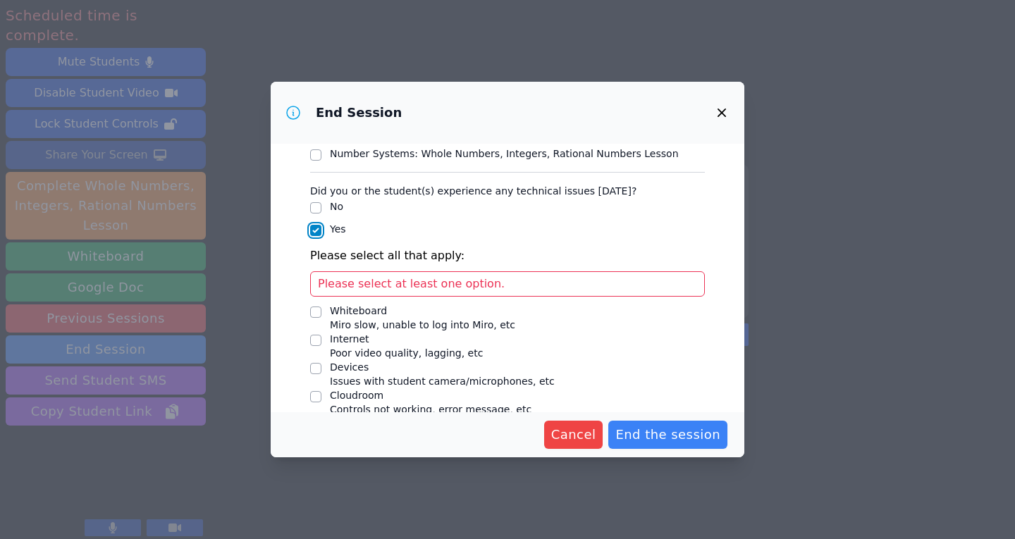
scroll to position [104, 0]
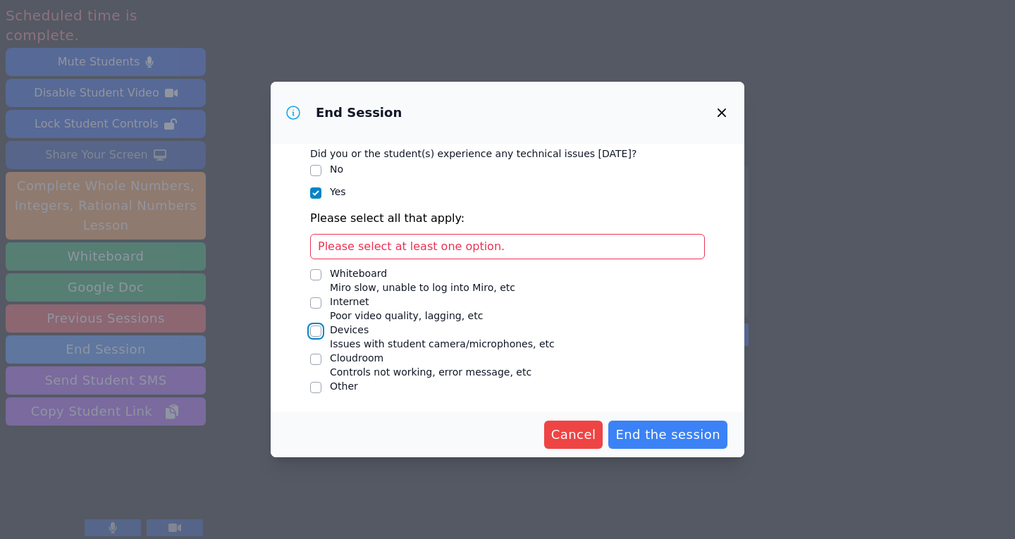
click at [318, 332] on input "Devices Issues with student camera/microphones, etc" at bounding box center [315, 330] width 11 height 11
checkbox input "true"
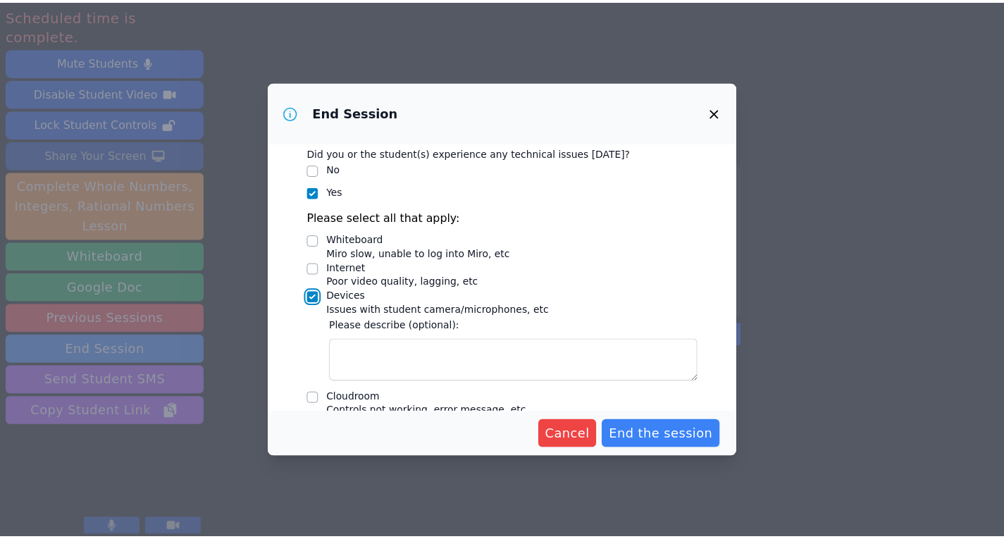
scroll to position [143, 0]
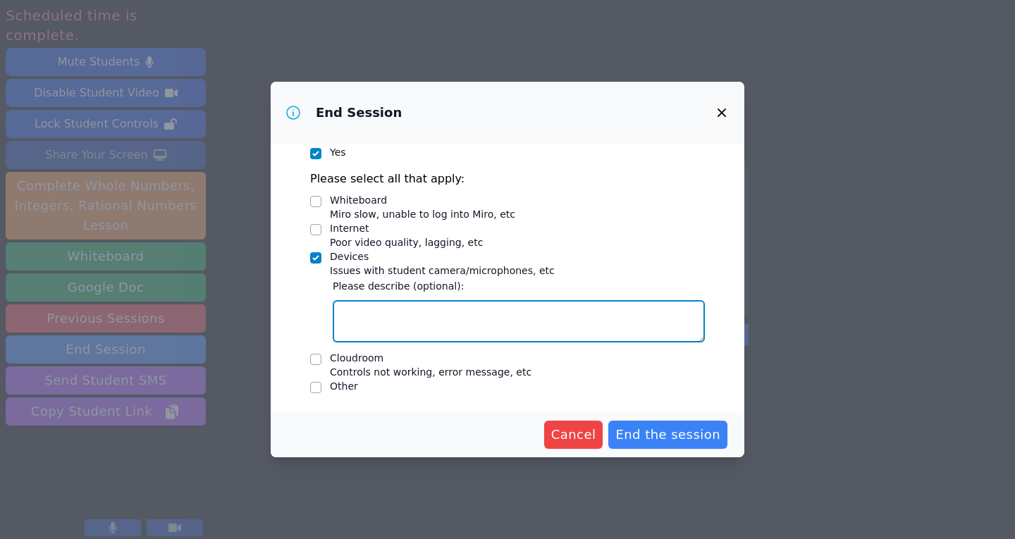
click at [500, 313] on textarea "Devices Issues with student camera/microphones, etc" at bounding box center [519, 321] width 372 height 42
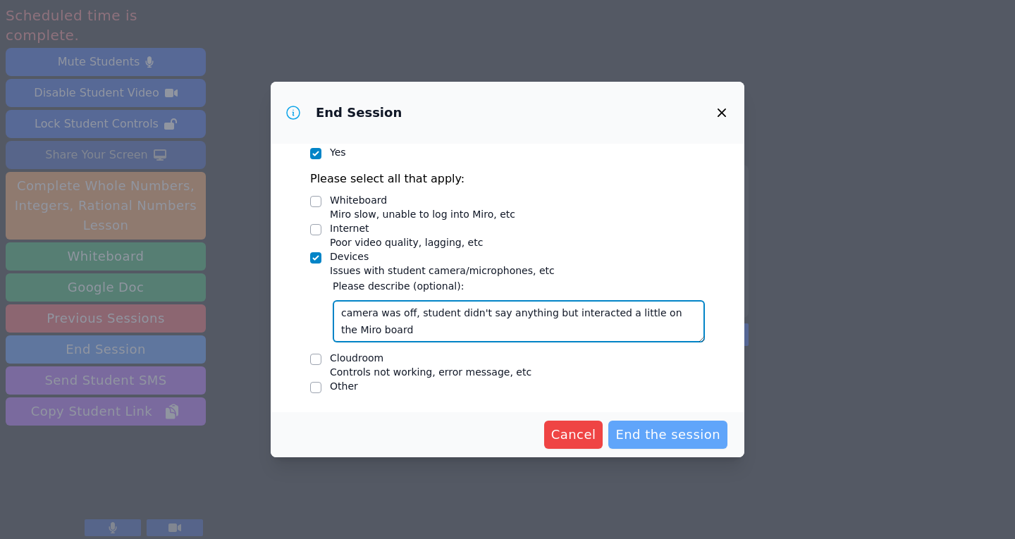
type textarea "camera was off, student didn't say anything but interacted a little on the Miro…"
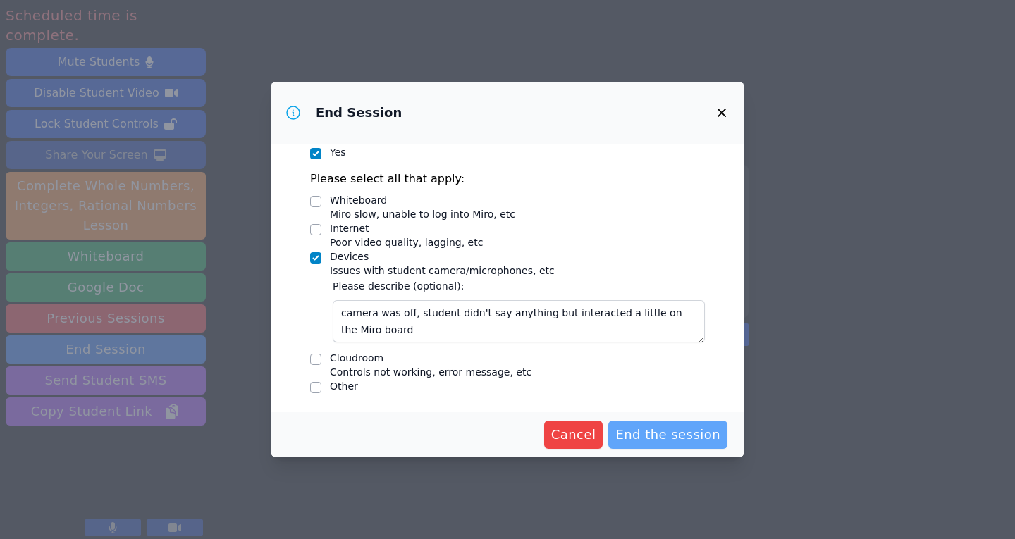
click at [675, 435] on span "End the session" at bounding box center [667, 435] width 105 height 20
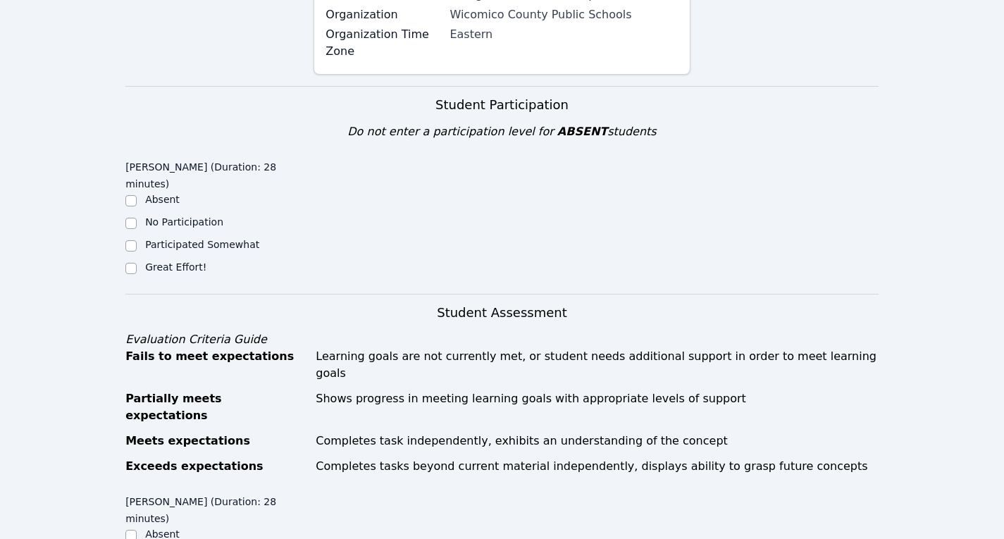
scroll to position [421, 0]
click at [133, 240] on input "Participated Somewhat" at bounding box center [130, 245] width 11 height 11
checkbox input "true"
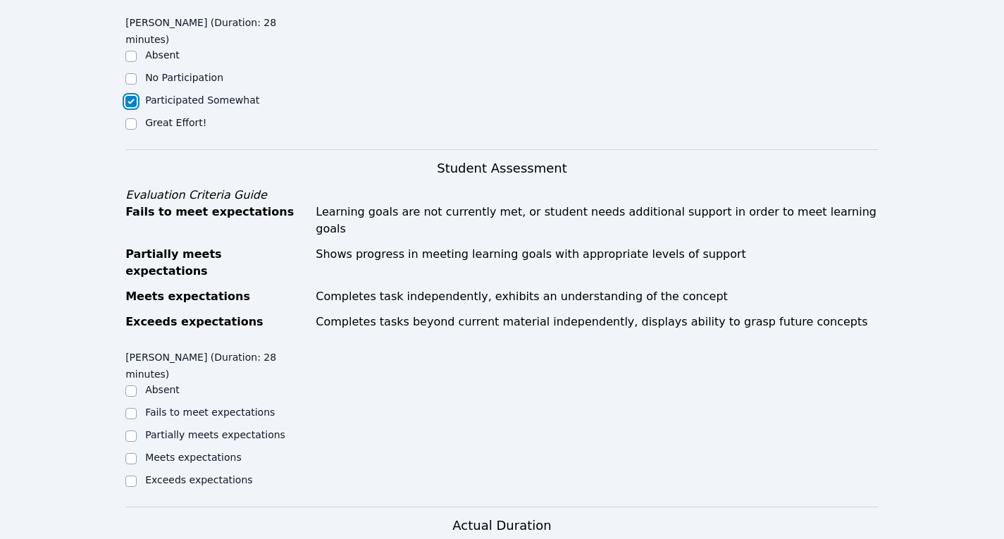
scroll to position [566, 0]
click at [135, 430] on input "Partially meets expectations" at bounding box center [130, 435] width 11 height 11
checkbox input "true"
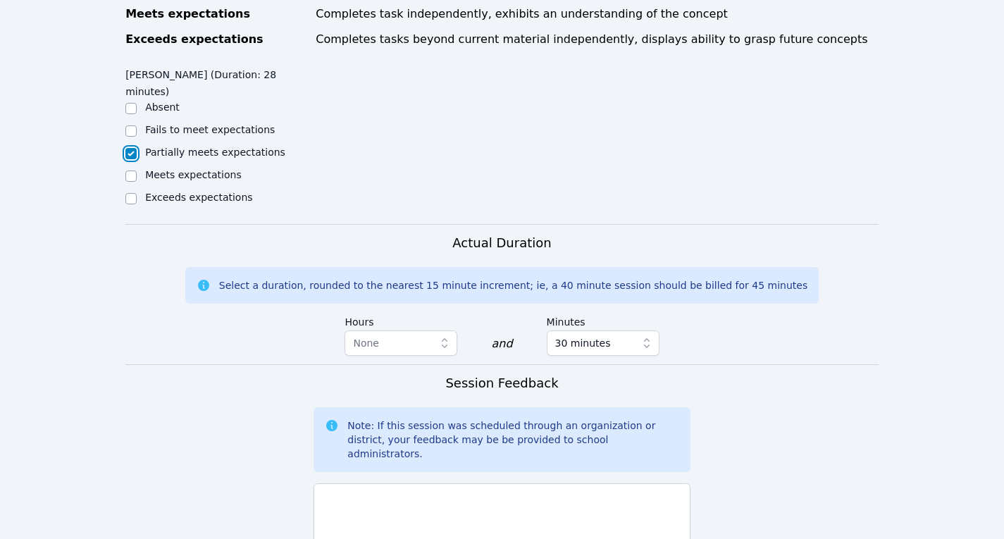
scroll to position [957, 0]
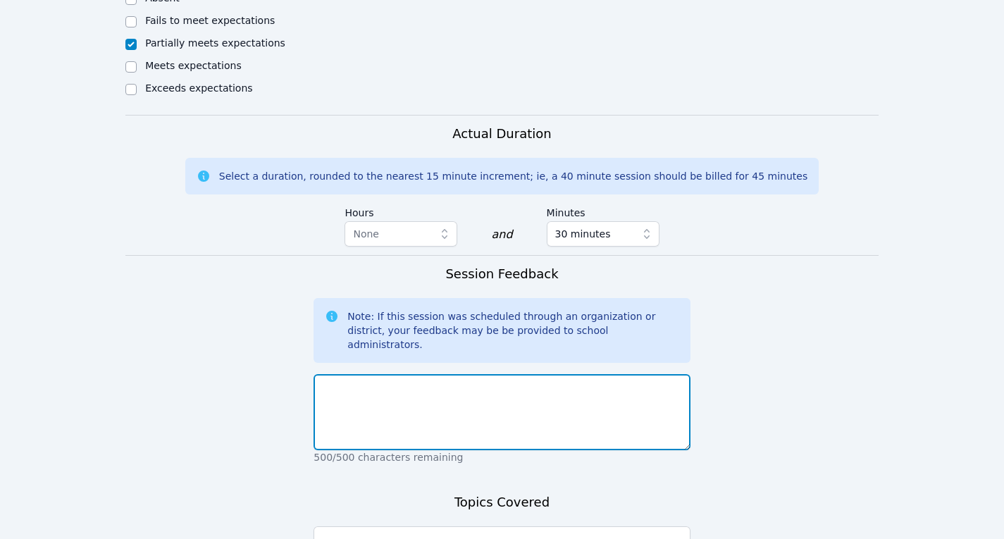
click at [468, 374] on textarea at bounding box center [502, 412] width 376 height 76
type textarea "s"
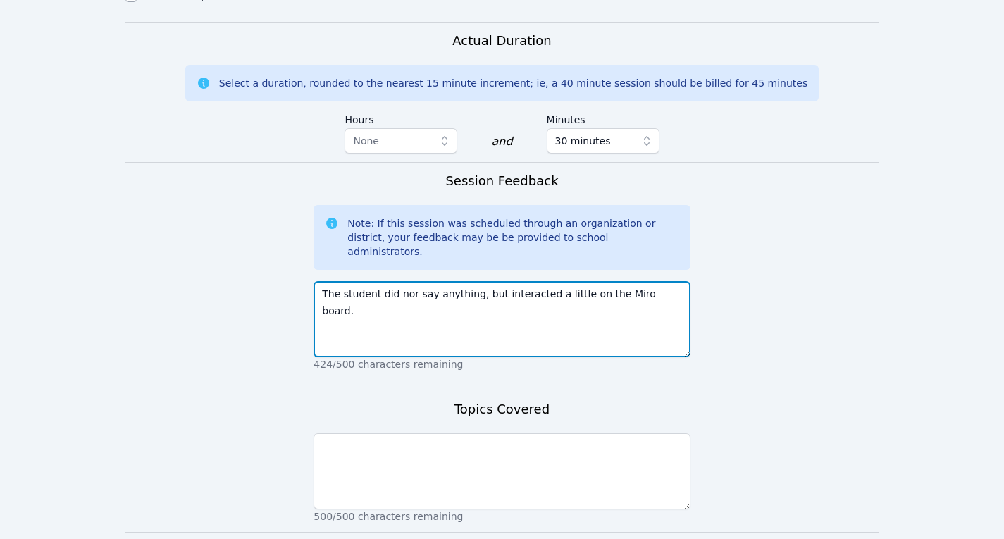
scroll to position [1052, 0]
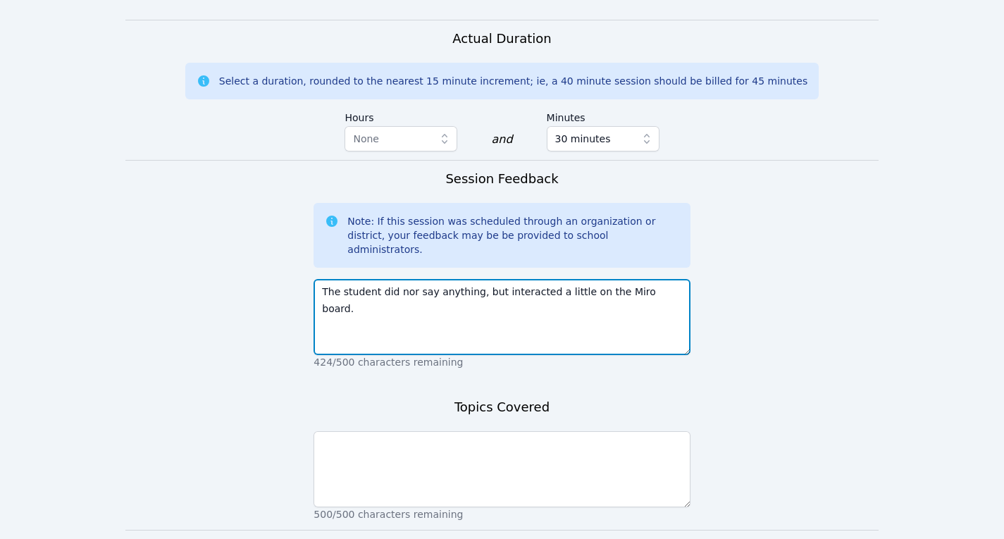
type textarea "The student did nor say anything, but interacted a little on the Miro board."
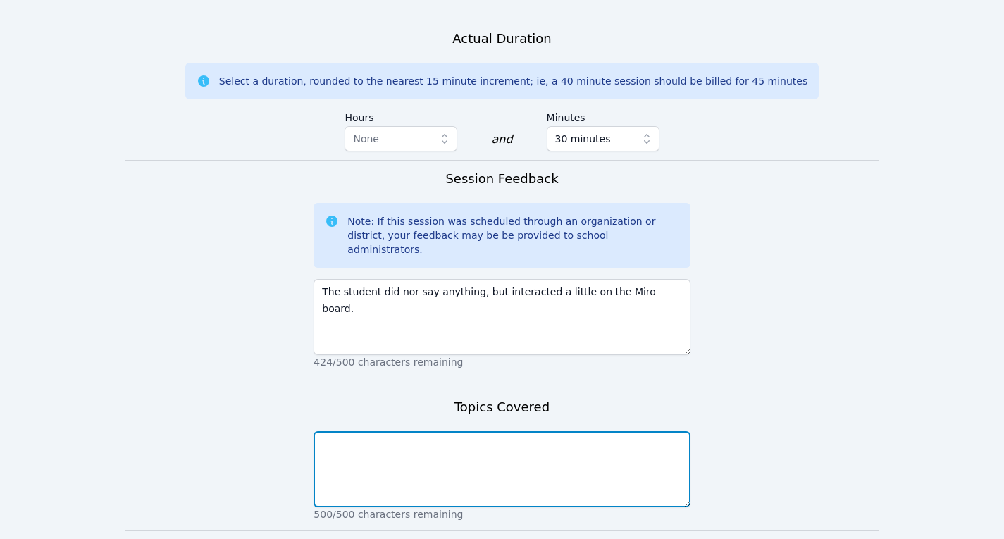
click at [567, 431] on textarea at bounding box center [502, 469] width 376 height 76
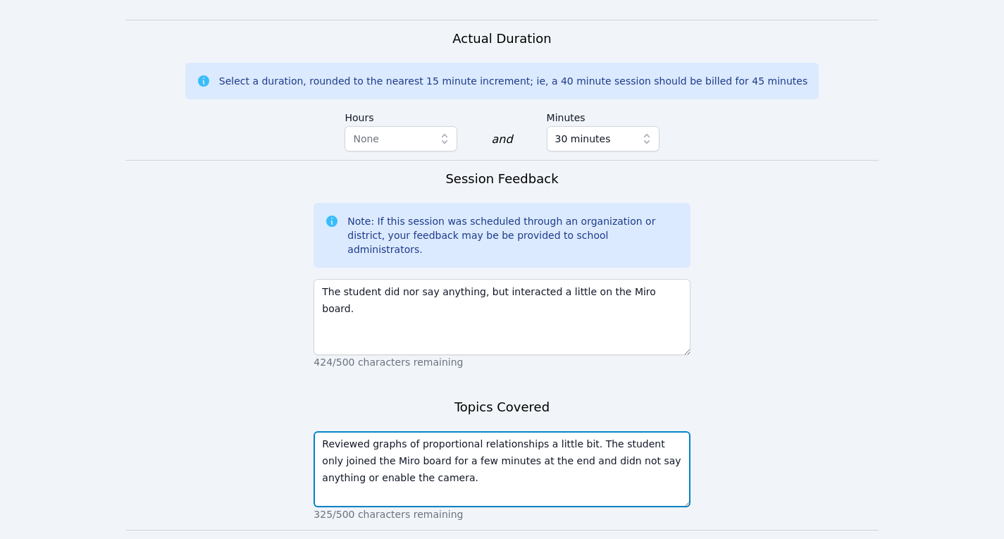
click at [553, 431] on textarea "Reviewed graphs of proportional relationships a little bit. The student only jo…" at bounding box center [502, 469] width 376 height 76
click at [467, 431] on textarea "Reviewed graphs of proportional relationships a little bit. The student only jo…" at bounding box center [502, 469] width 376 height 76
type textarea "Reviewed graphs of proportional relationships a little bit. The student only jo…"
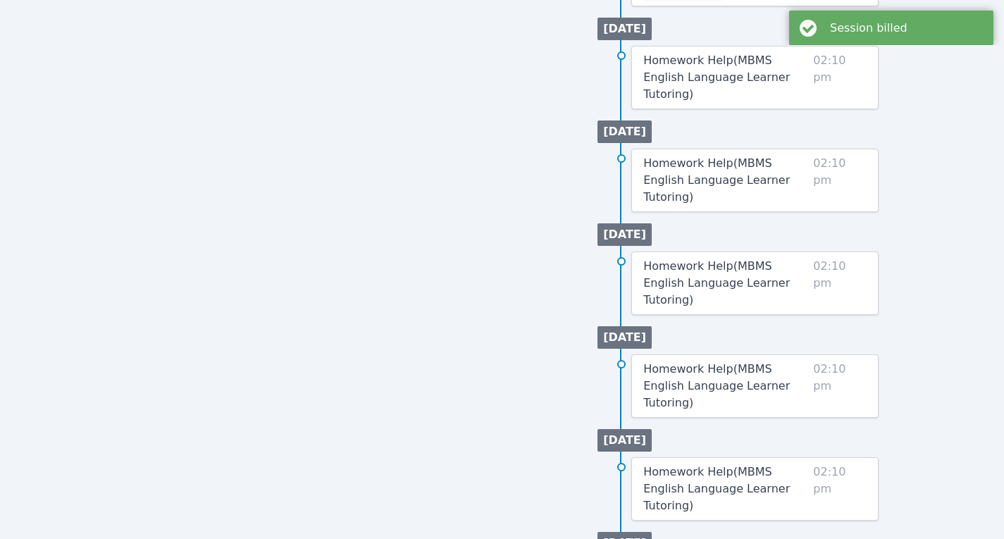
scroll to position [664, 0]
